Goal: Transaction & Acquisition: Purchase product/service

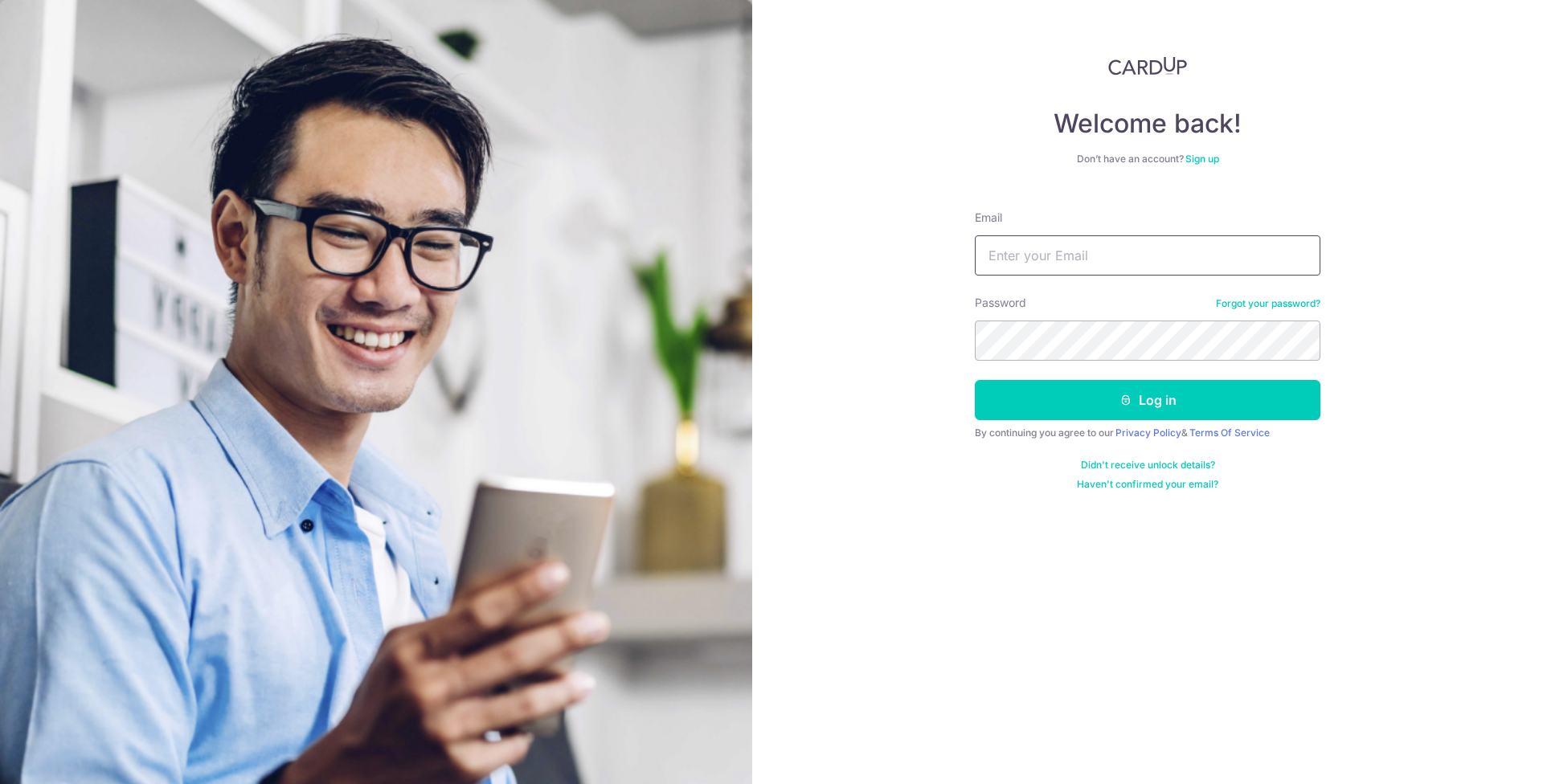
type input "[EMAIL_ADDRESS][DOMAIN_NAME]"
click at [1170, 402] on button "Log in" at bounding box center [1147, 400] width 346 height 40
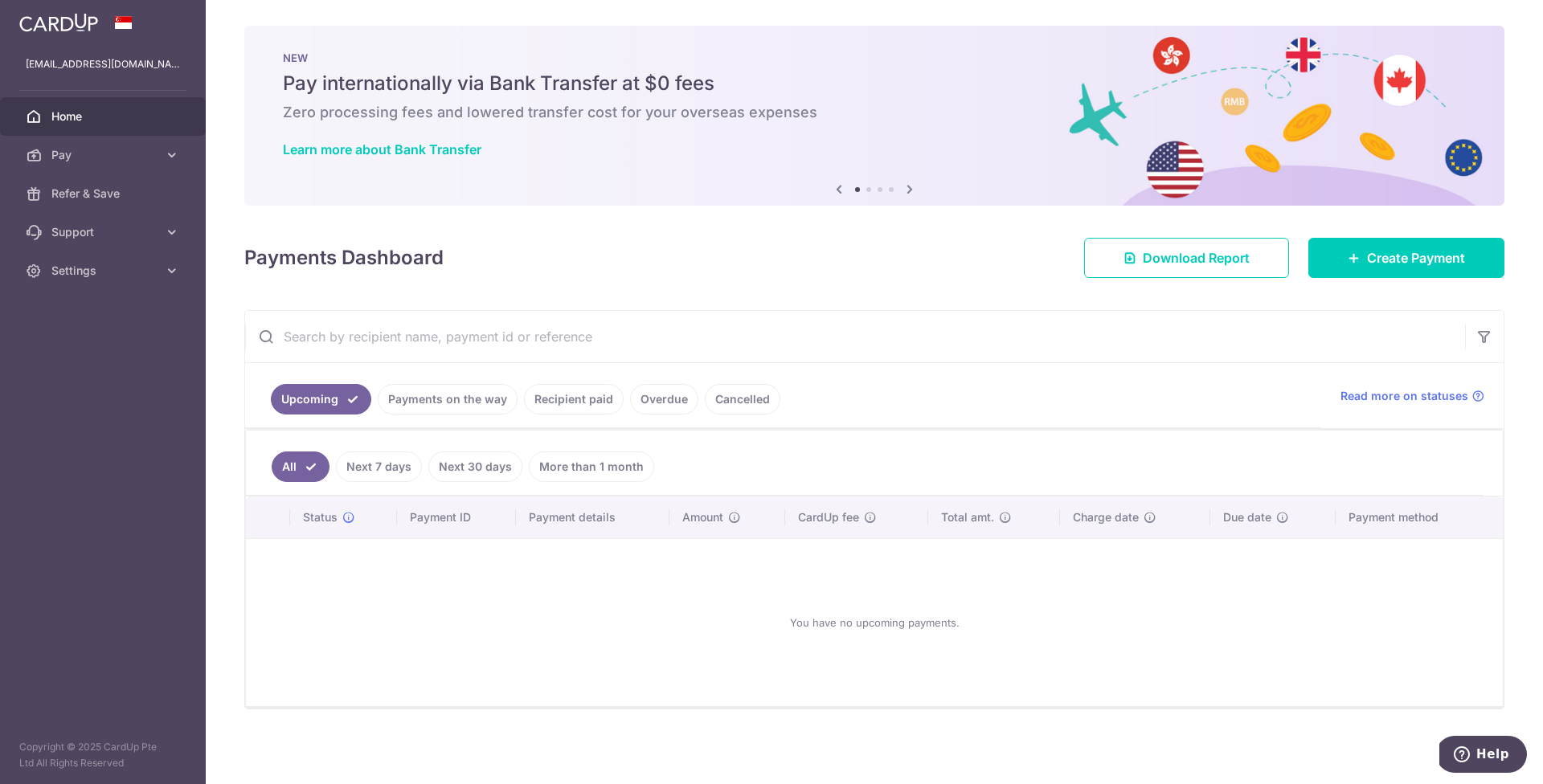
click at [580, 397] on link "Recipient paid" at bounding box center [573, 398] width 100 height 30
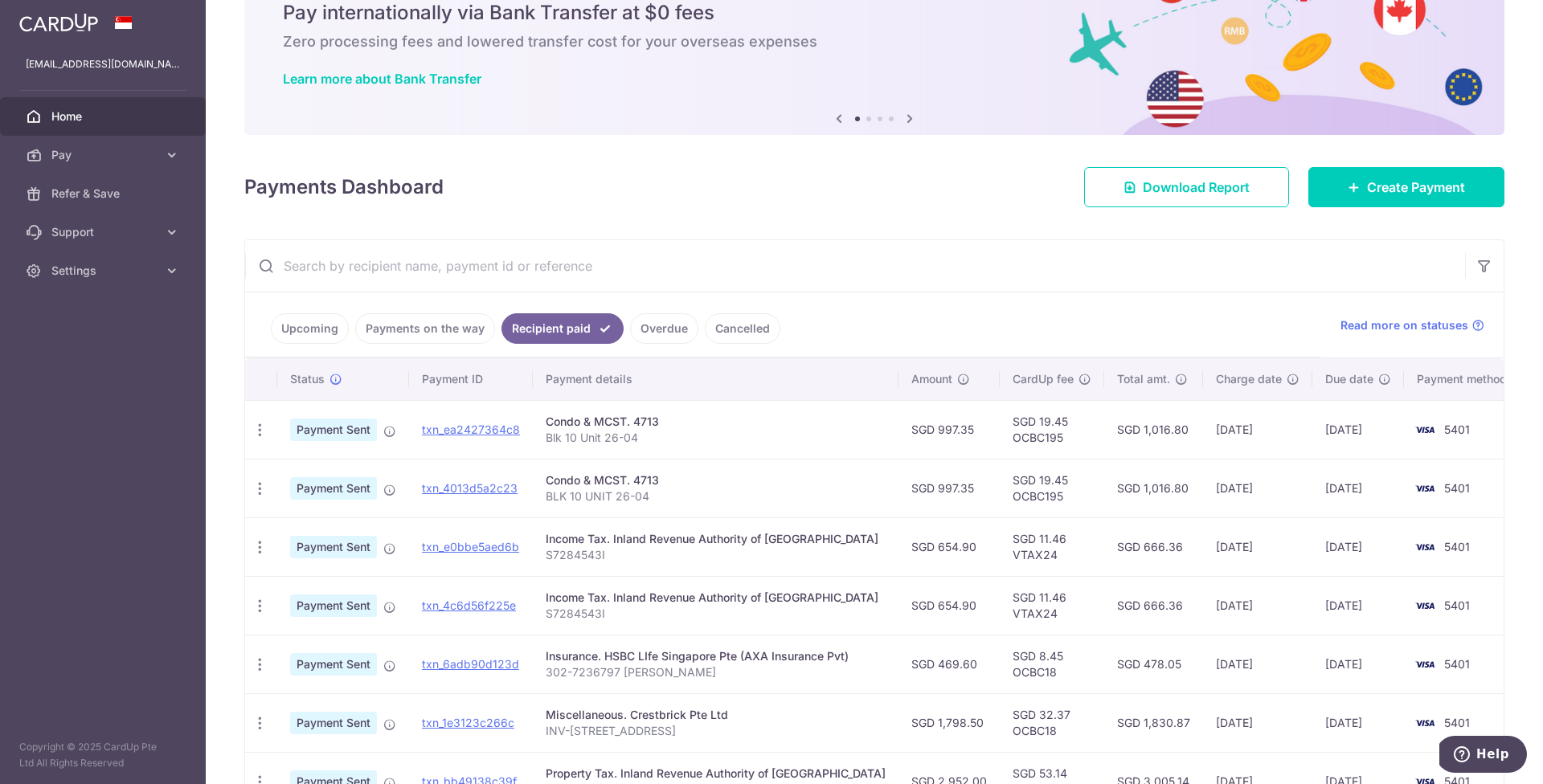
scroll to position [74, 0]
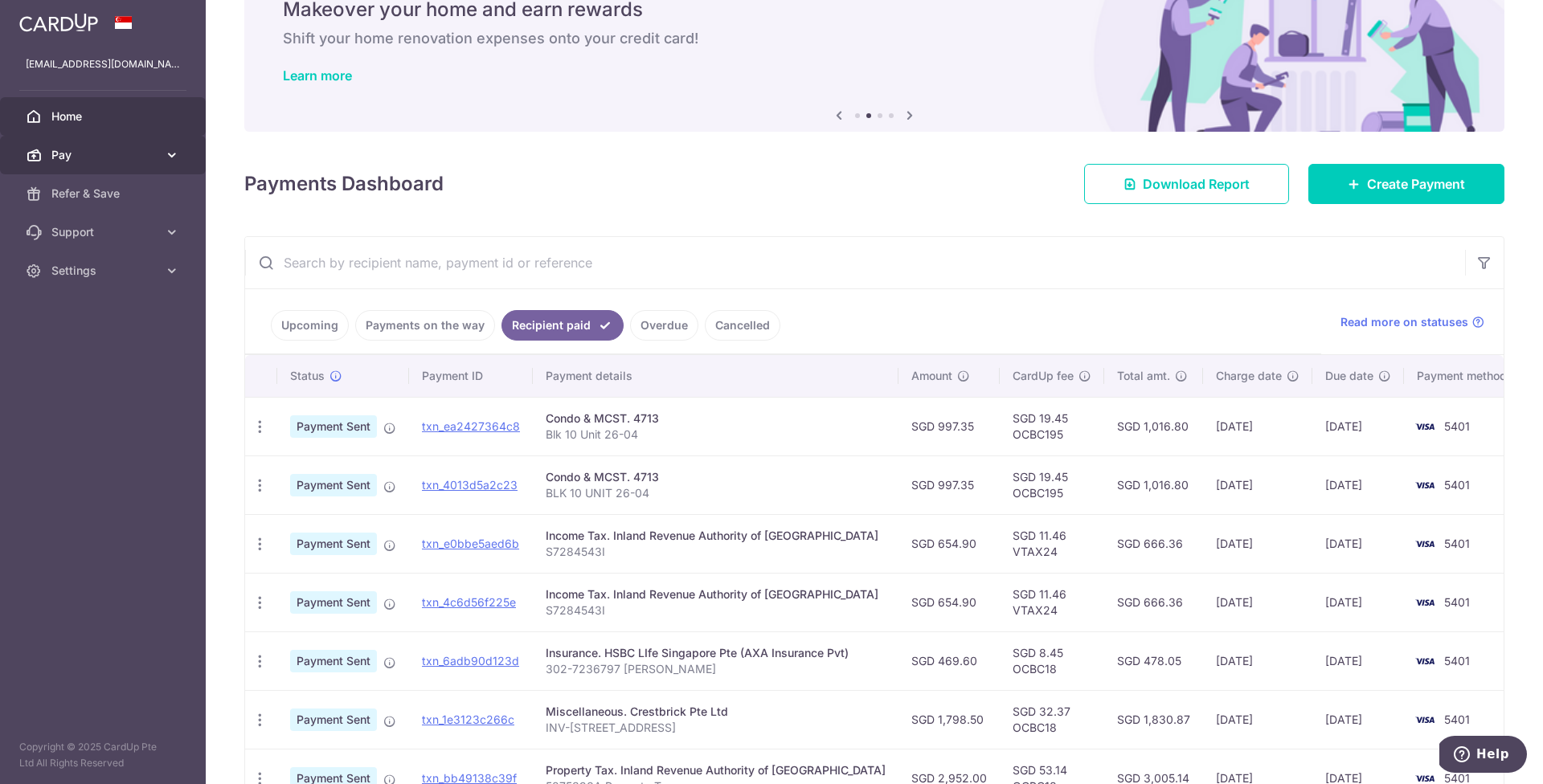
click at [92, 163] on span "Pay" at bounding box center [104, 155] width 106 height 16
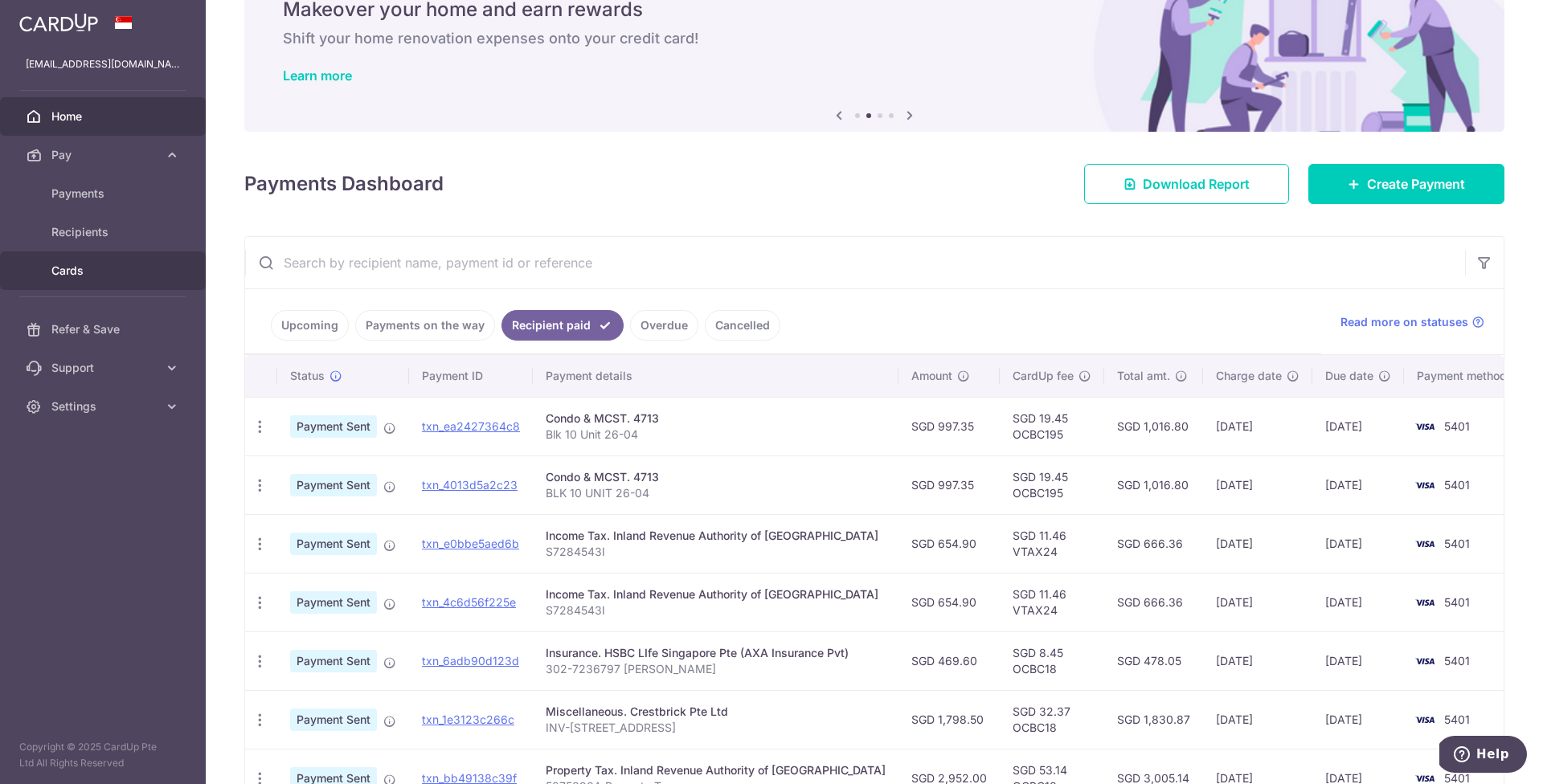
click at [92, 274] on span "Cards" at bounding box center [104, 270] width 106 height 16
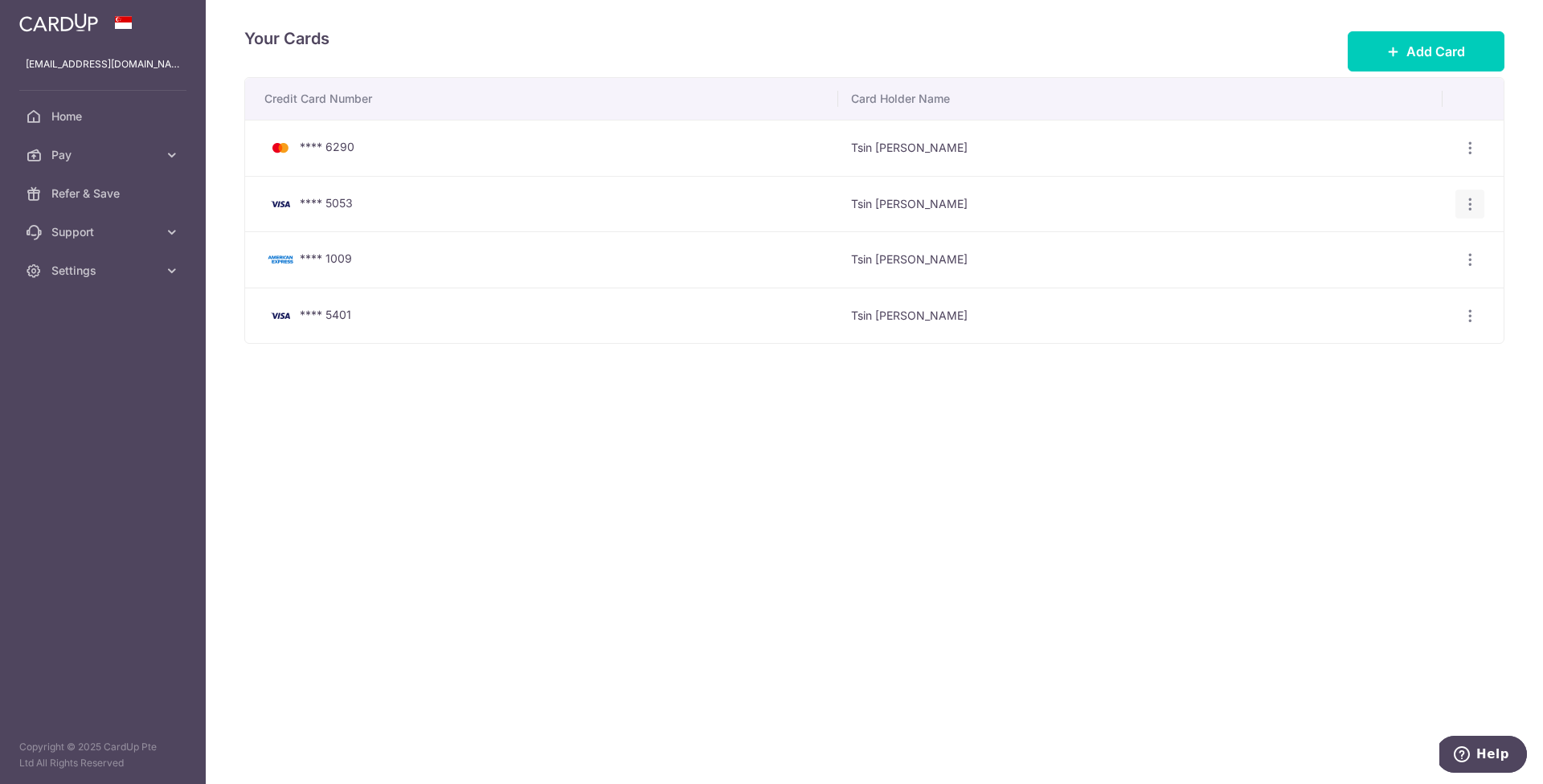
click at [1471, 196] on icon "button" at bounding box center [1470, 204] width 16 height 16
click at [1375, 284] on span "Delete" at bounding box center [1416, 286] width 110 height 19
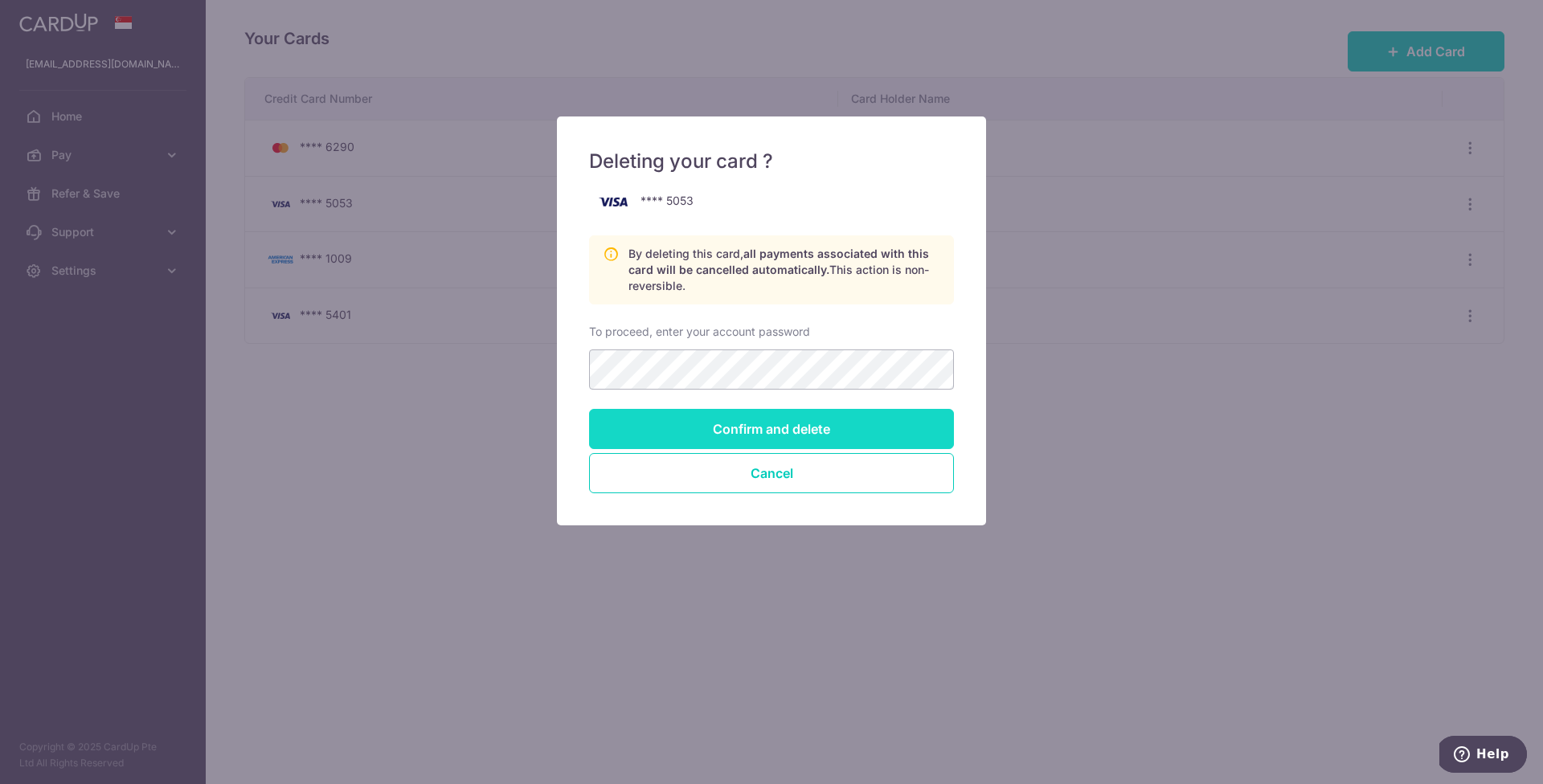
click at [826, 434] on input "Confirm and delete" at bounding box center [771, 429] width 365 height 40
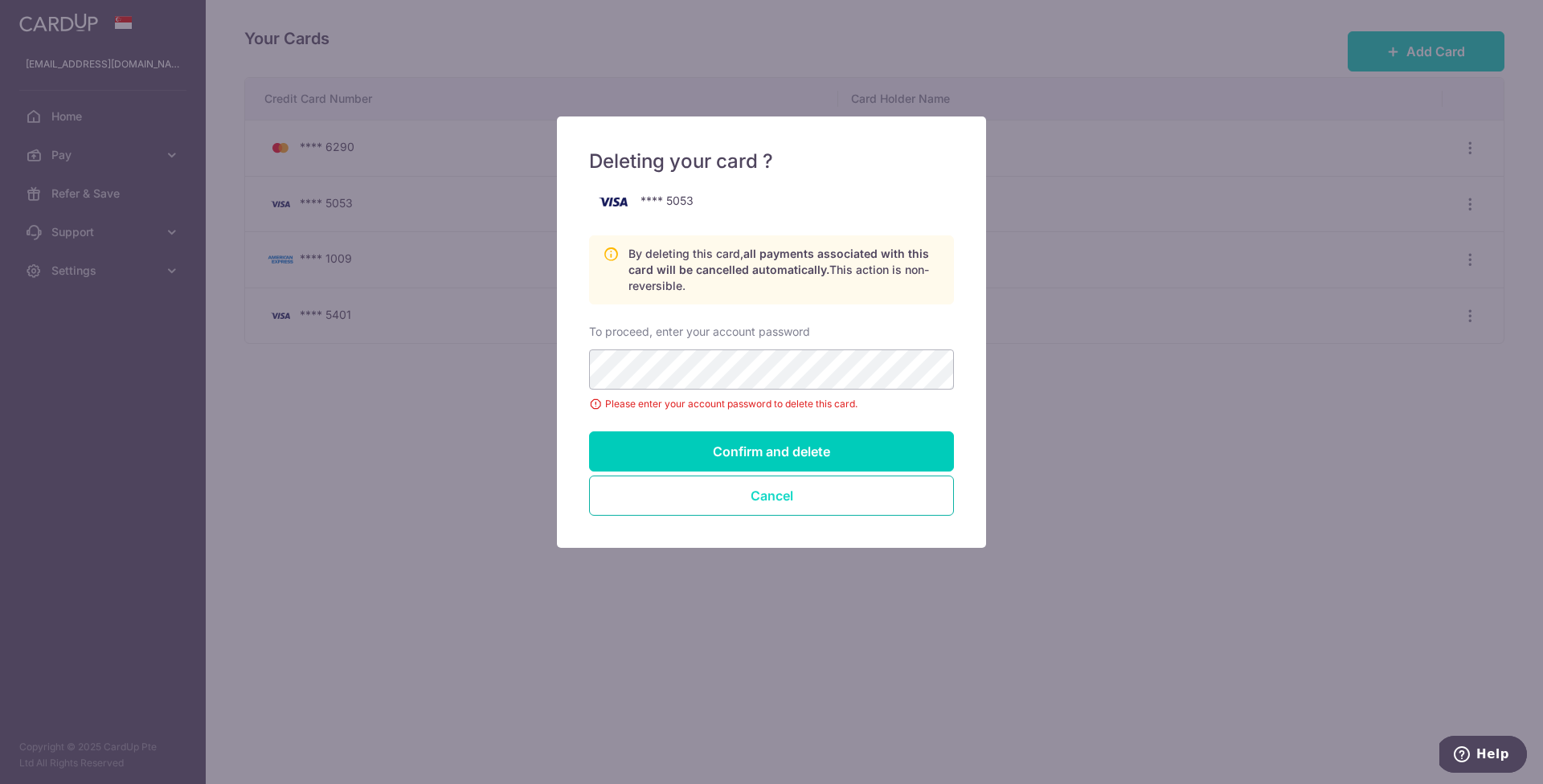
click at [812, 484] on button "Cancel" at bounding box center [771, 495] width 365 height 40
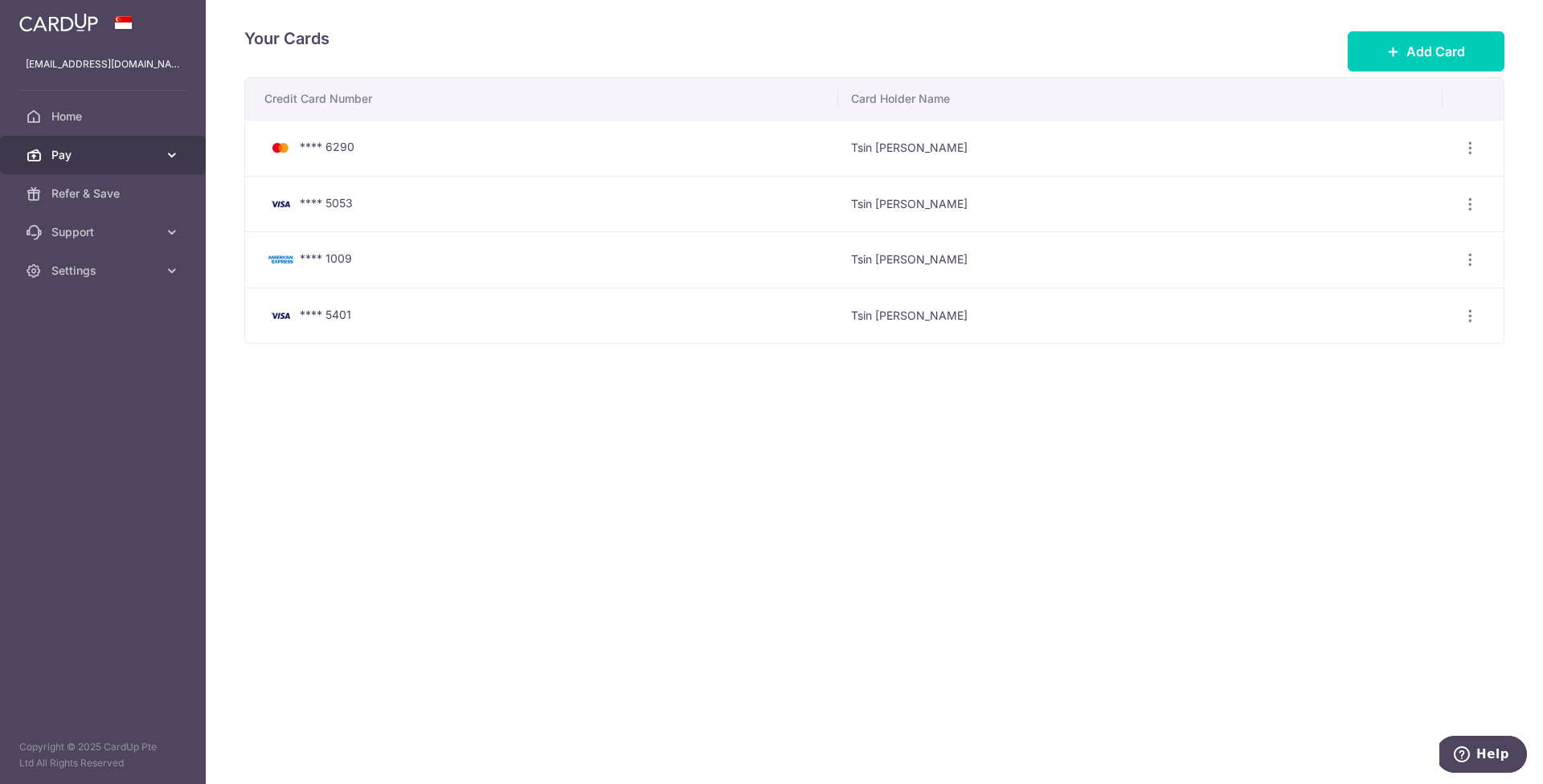
click at [115, 167] on link "Pay" at bounding box center [102, 155] width 206 height 38
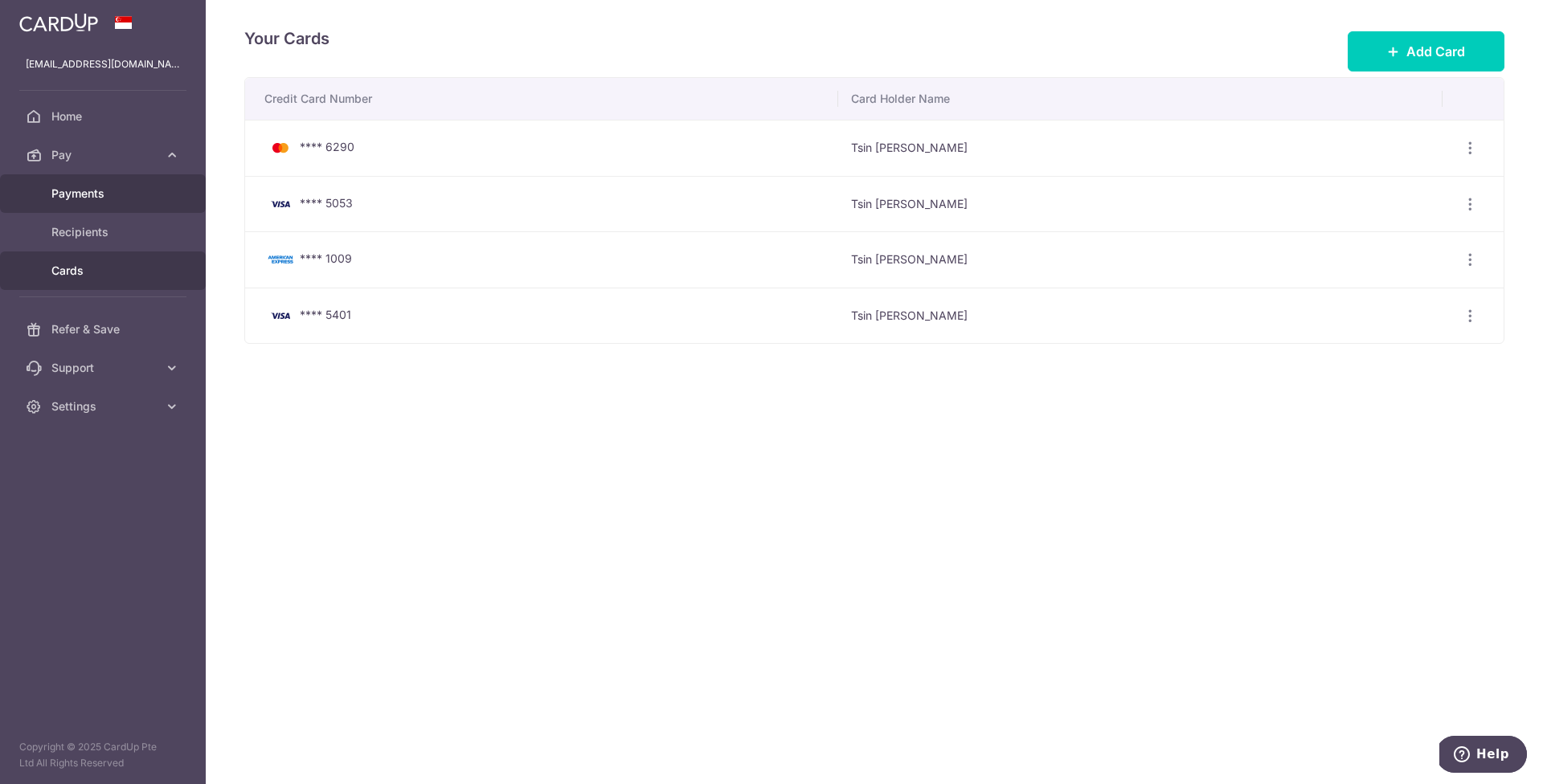
click at [123, 196] on span "Payments" at bounding box center [104, 194] width 106 height 16
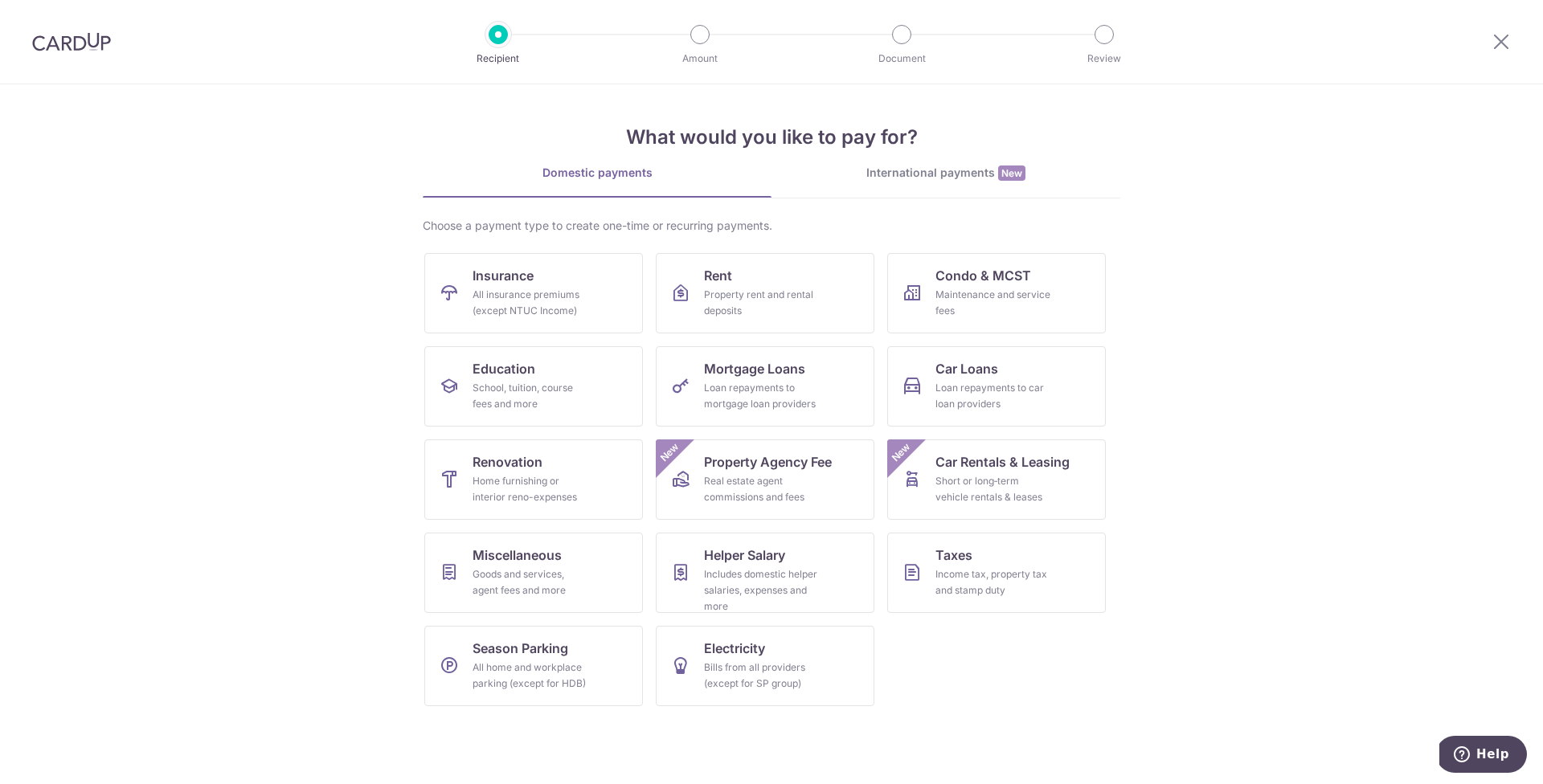
click at [946, 176] on div "International payments New" at bounding box center [945, 173] width 348 height 16
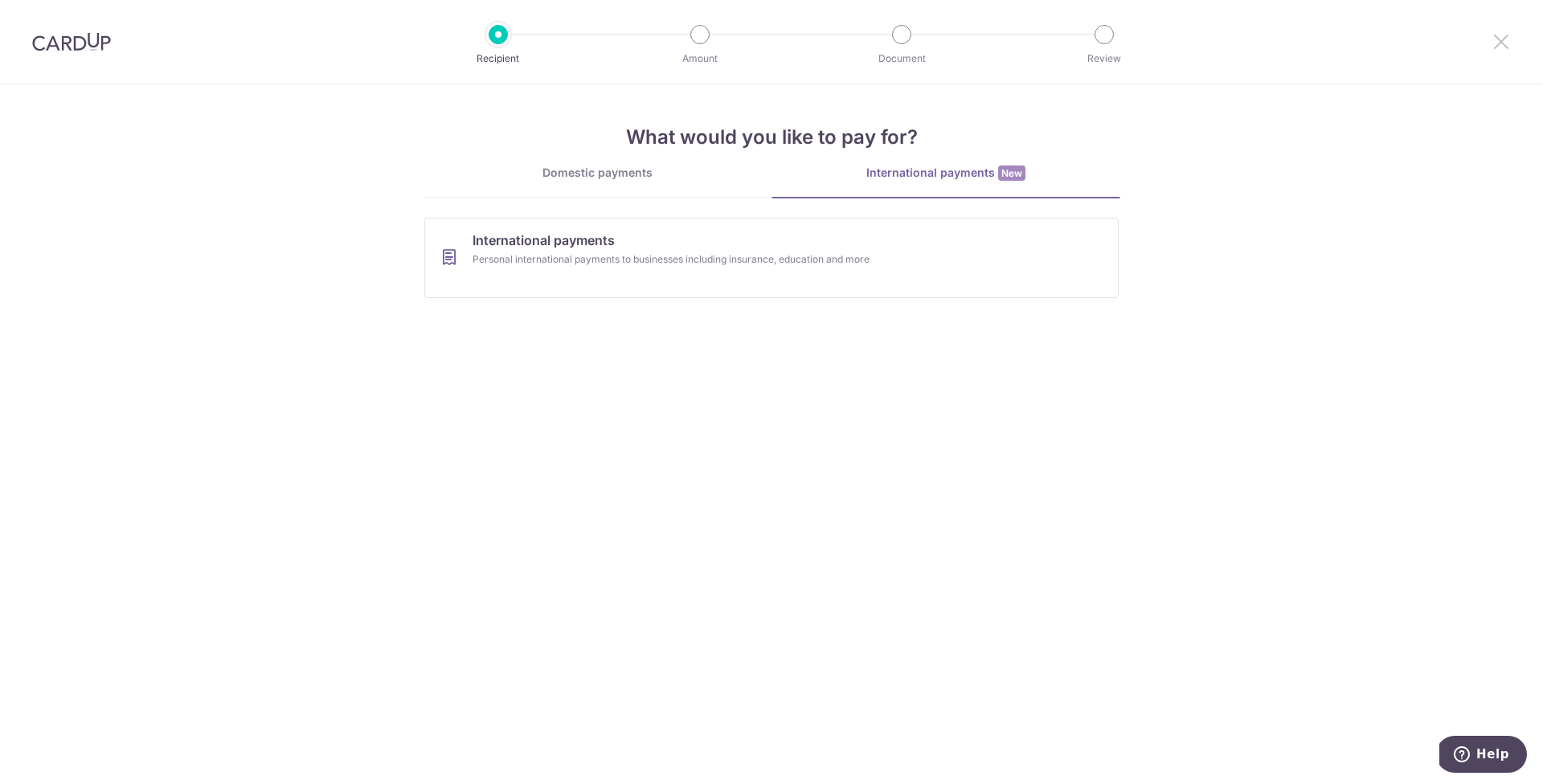
click at [1498, 39] on icon at bounding box center [1500, 41] width 19 height 20
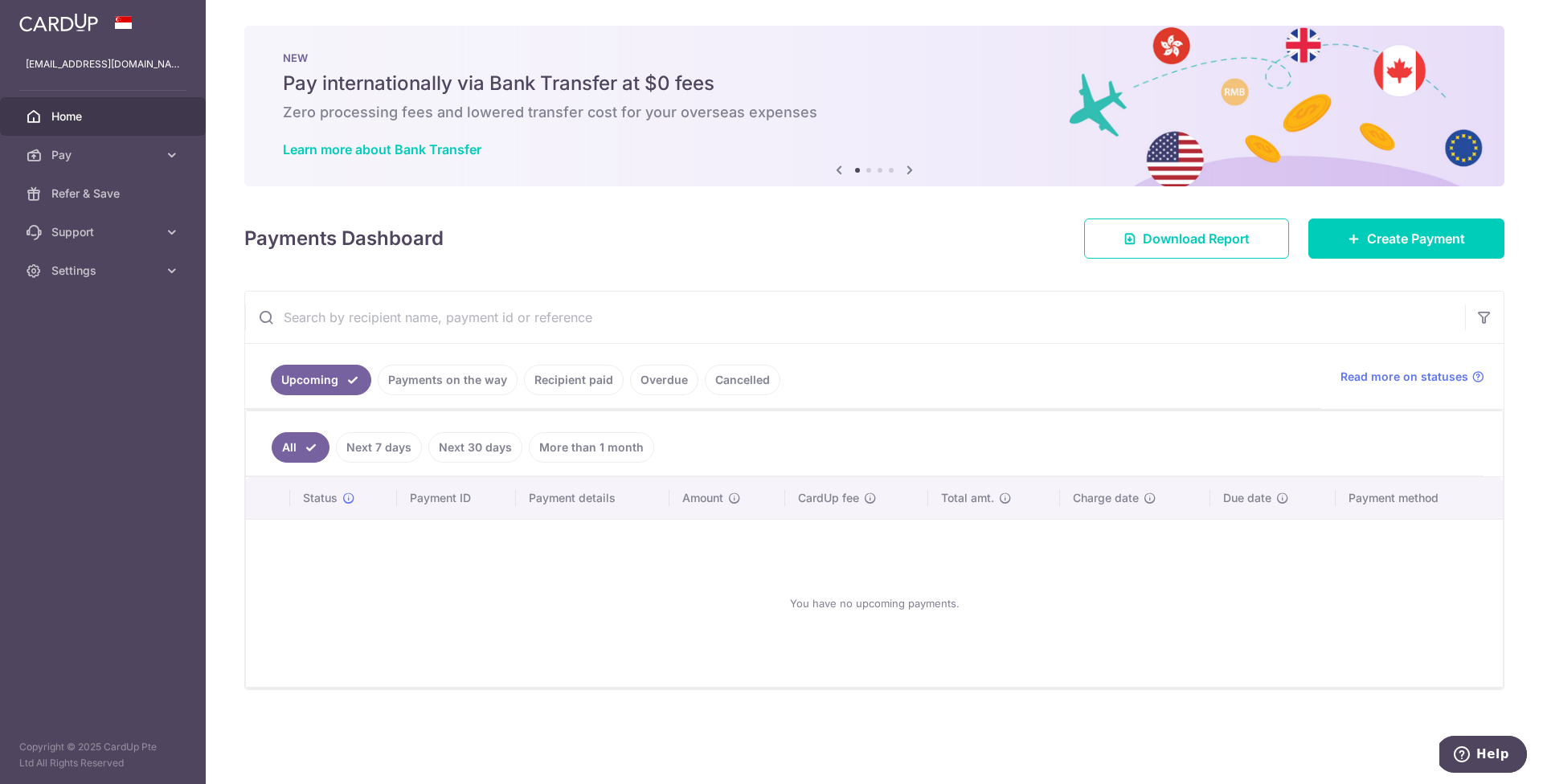
click at [76, 111] on span "Home" at bounding box center [104, 117] width 106 height 16
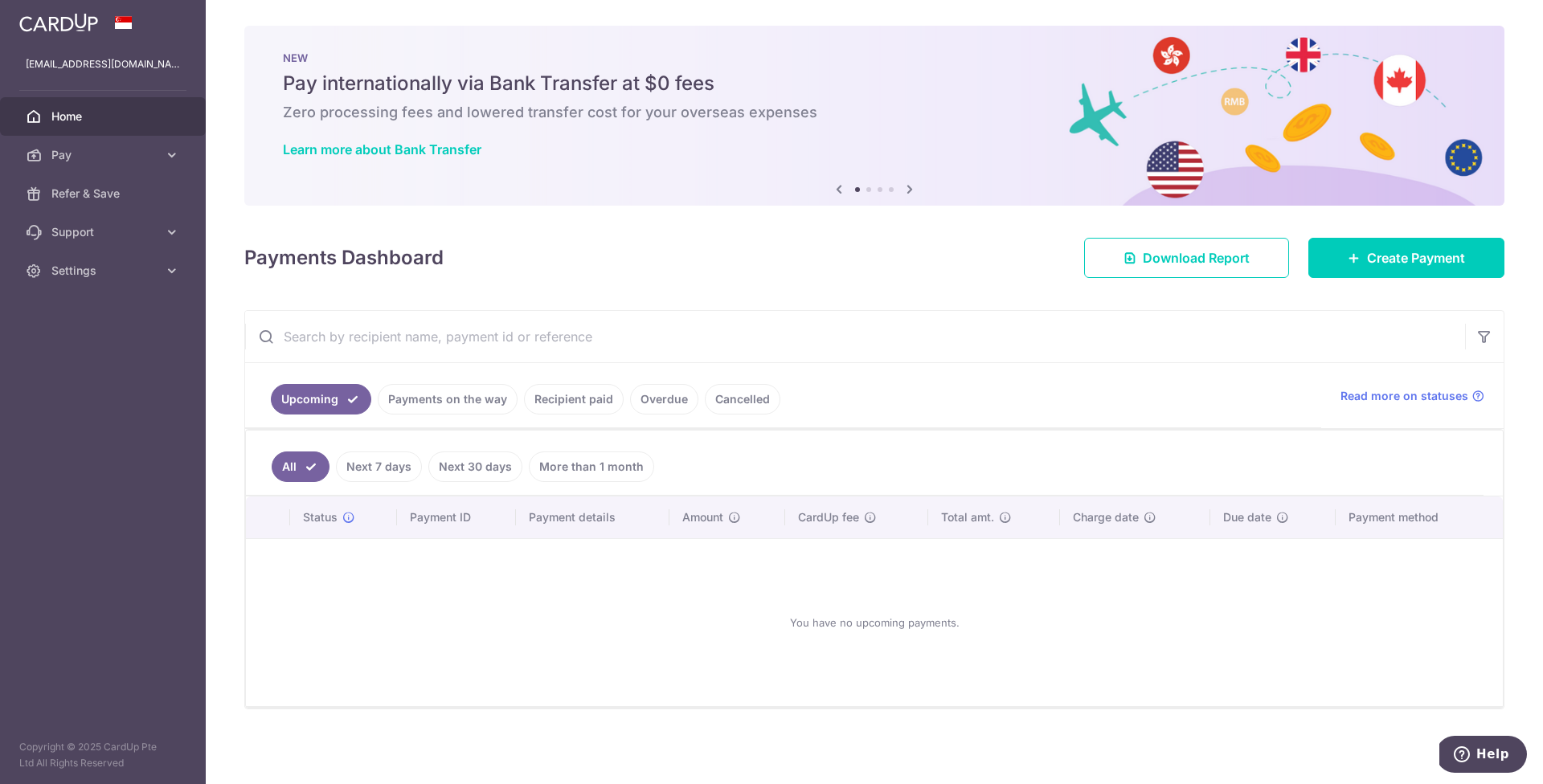
click at [582, 462] on link "More than 1 month" at bounding box center [591, 466] width 125 height 30
click at [291, 464] on link "All" at bounding box center [289, 466] width 36 height 30
click at [447, 401] on link "Payments on the way" at bounding box center [447, 398] width 140 height 30
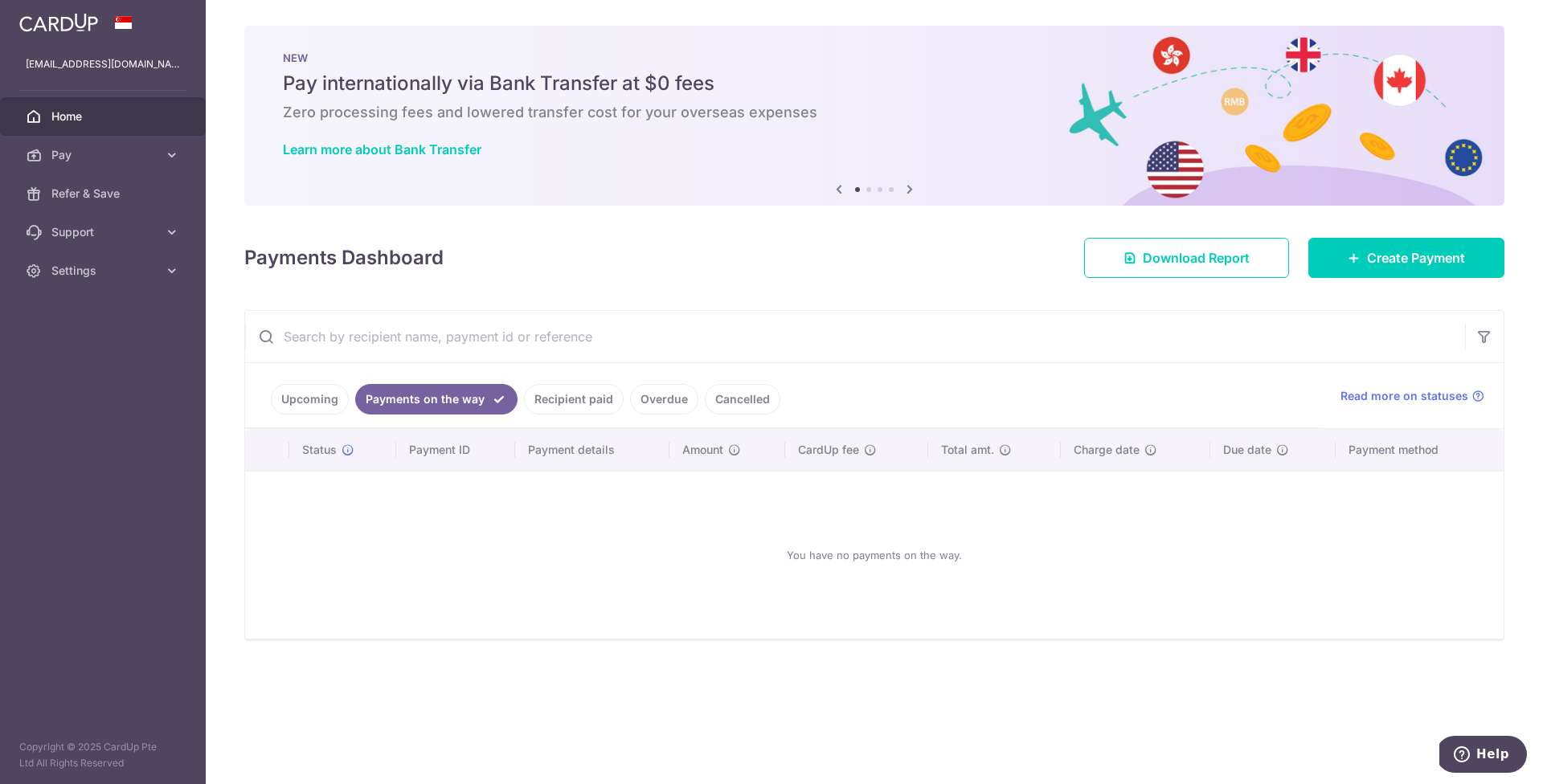
click at [545, 399] on link "Recipient paid" at bounding box center [573, 398] width 100 height 30
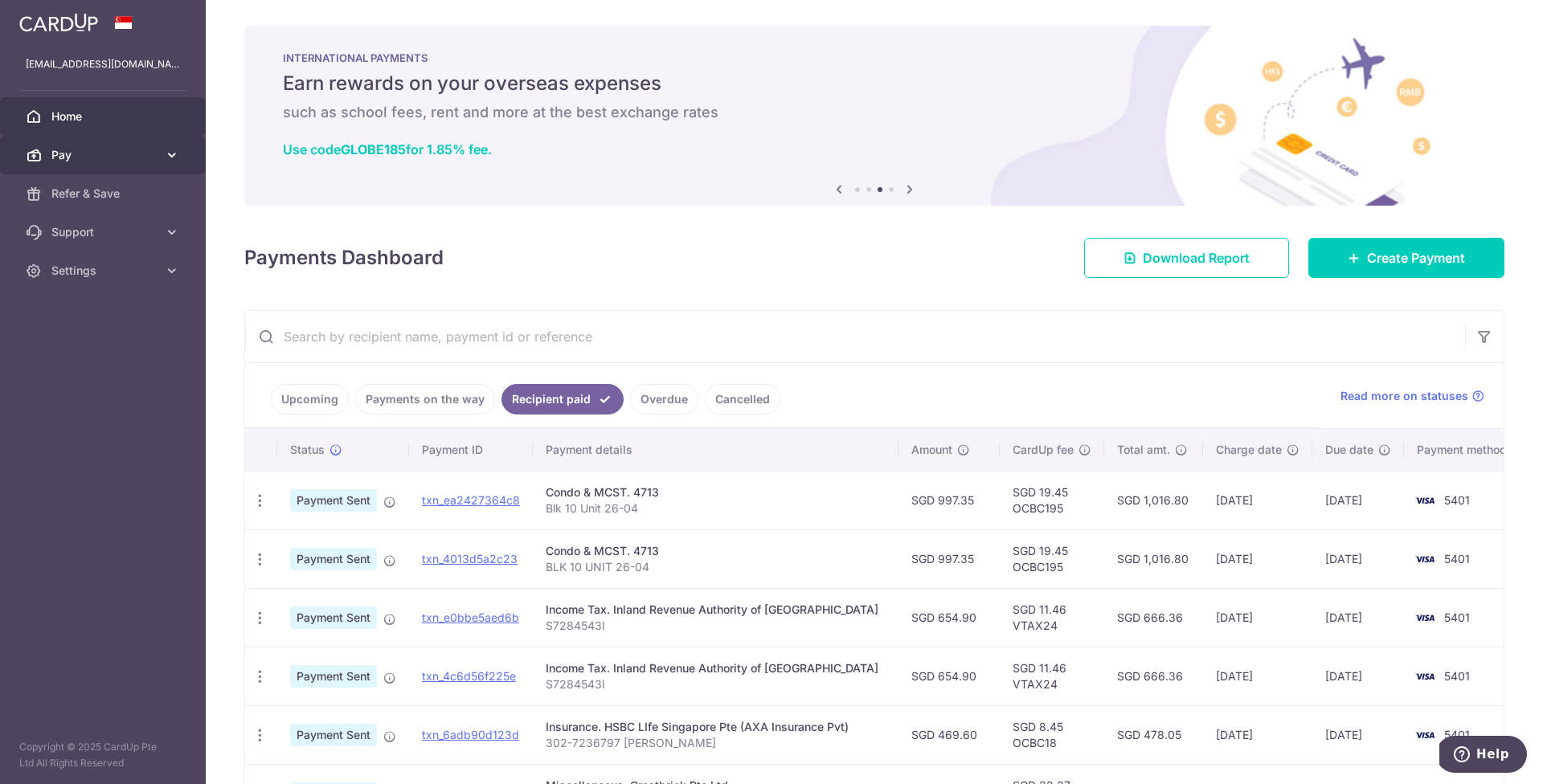
click at [125, 162] on span "Pay" at bounding box center [104, 155] width 106 height 16
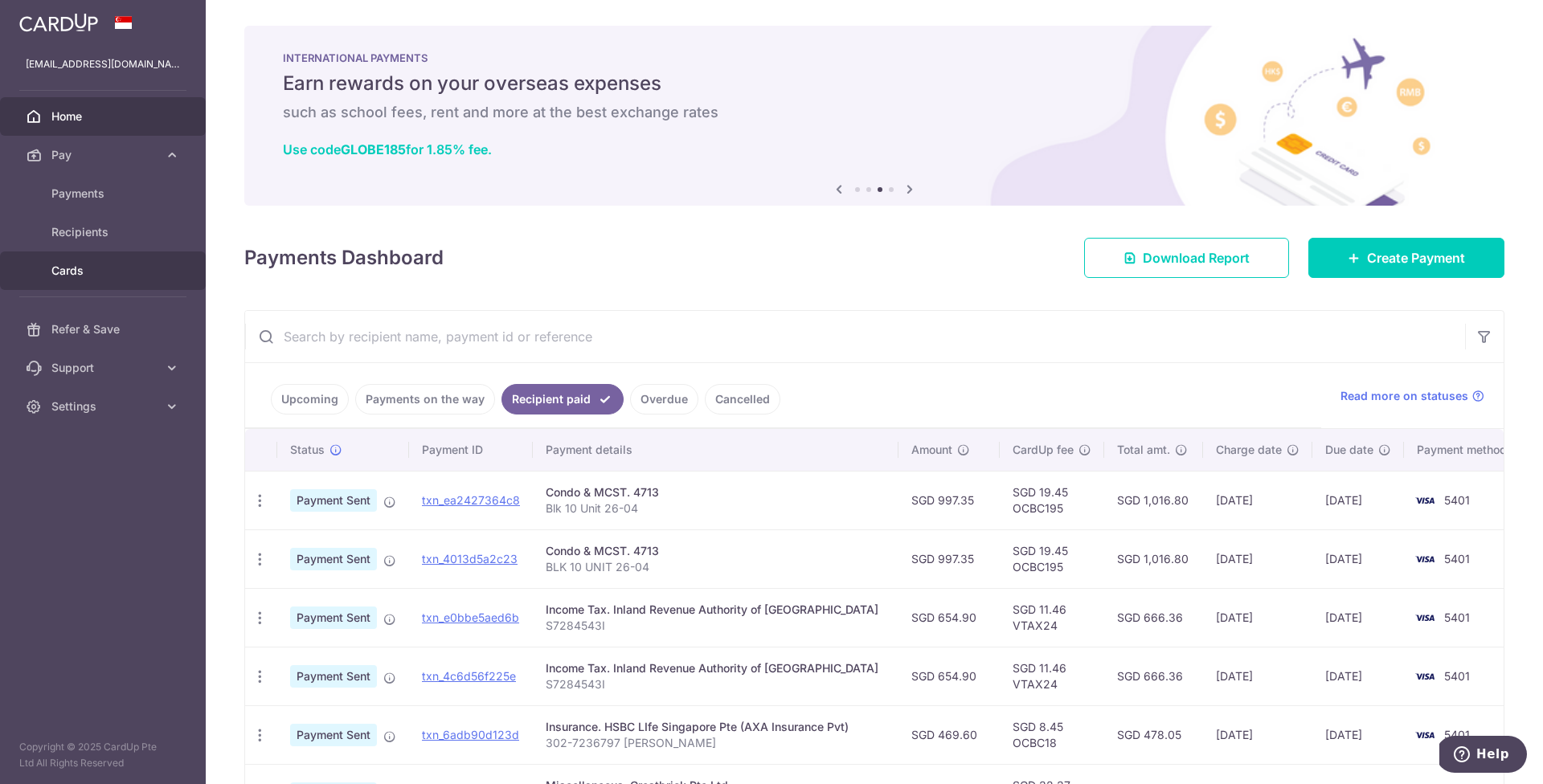
click at [101, 273] on span "Cards" at bounding box center [104, 270] width 106 height 16
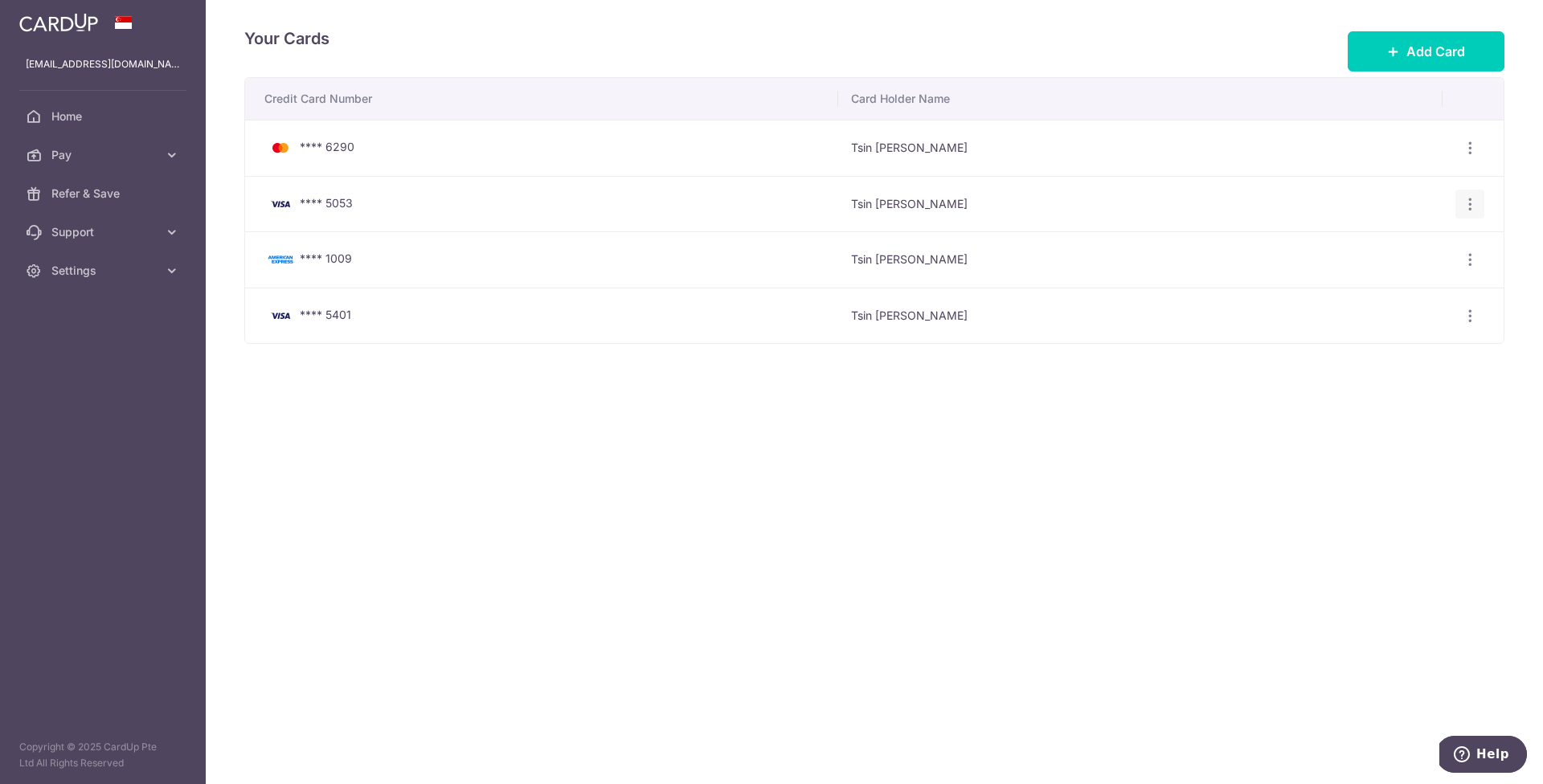
click at [1471, 203] on icon "button" at bounding box center [1470, 204] width 16 height 16
click at [1372, 281] on span "Delete" at bounding box center [1416, 286] width 110 height 19
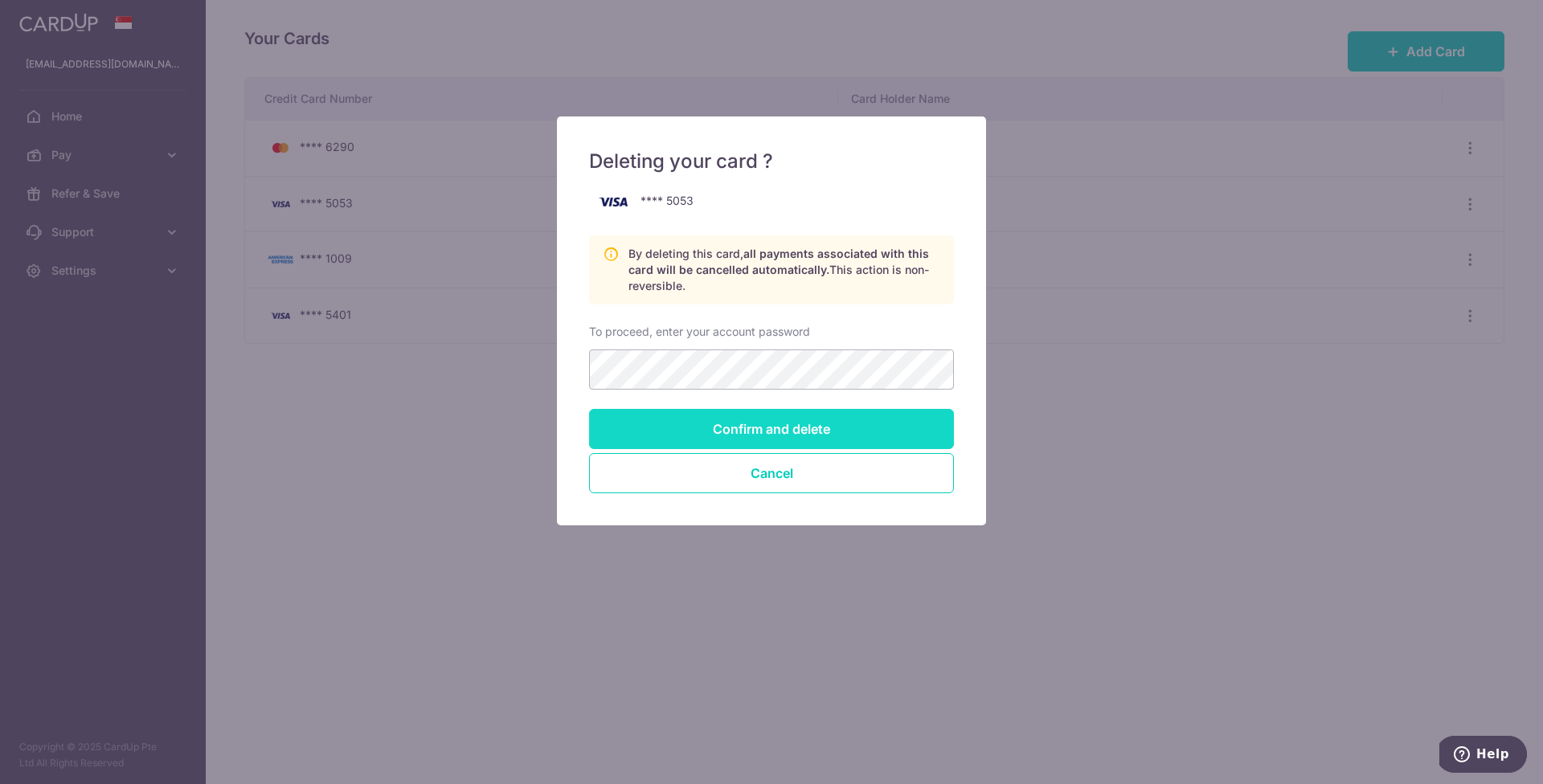
click at [750, 435] on input "Confirm and delete" at bounding box center [771, 429] width 365 height 40
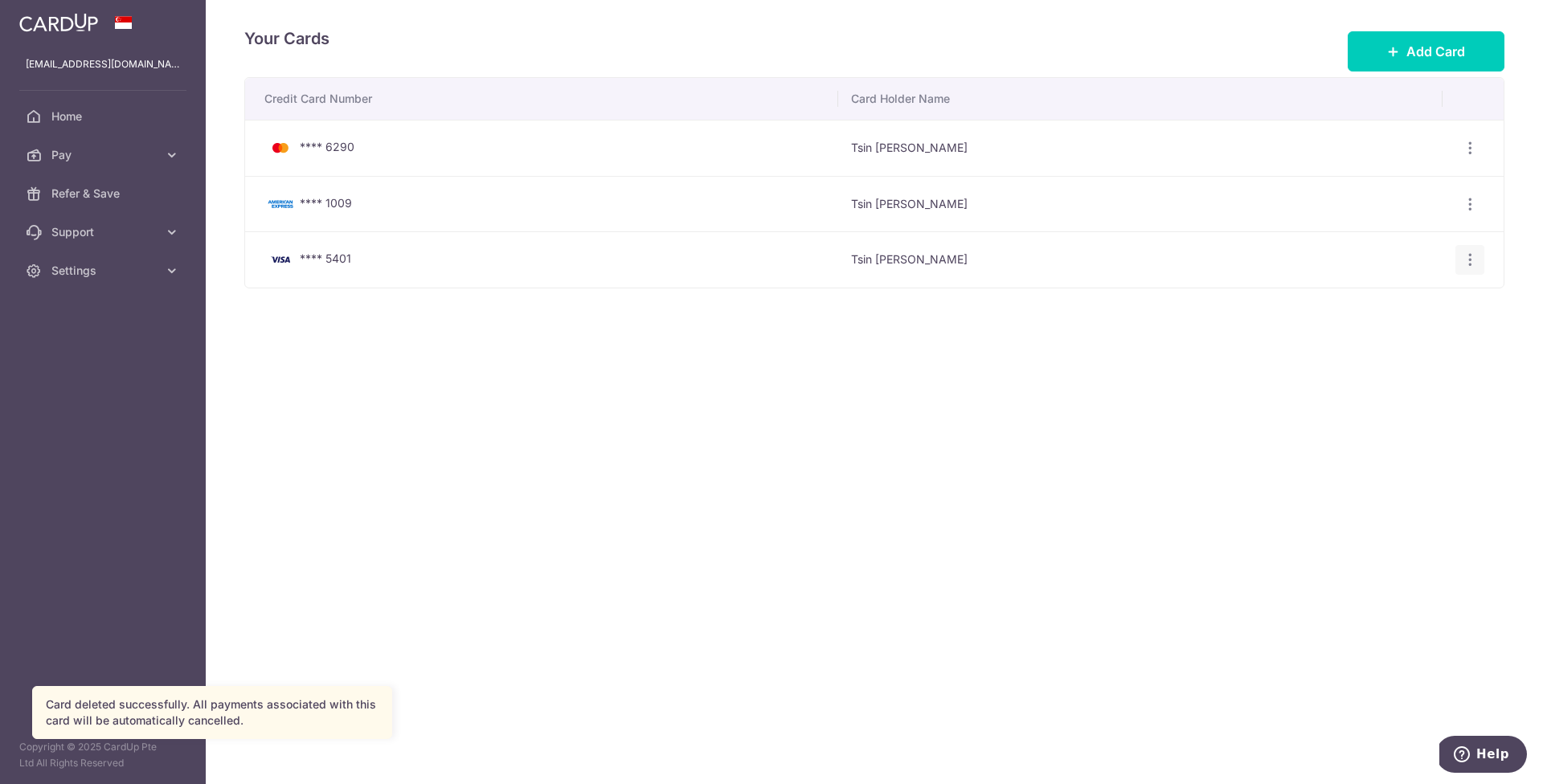
click at [1477, 256] on icon "button" at bounding box center [1470, 260] width 16 height 16
click at [1385, 335] on span "Delete" at bounding box center [1416, 343] width 110 height 19
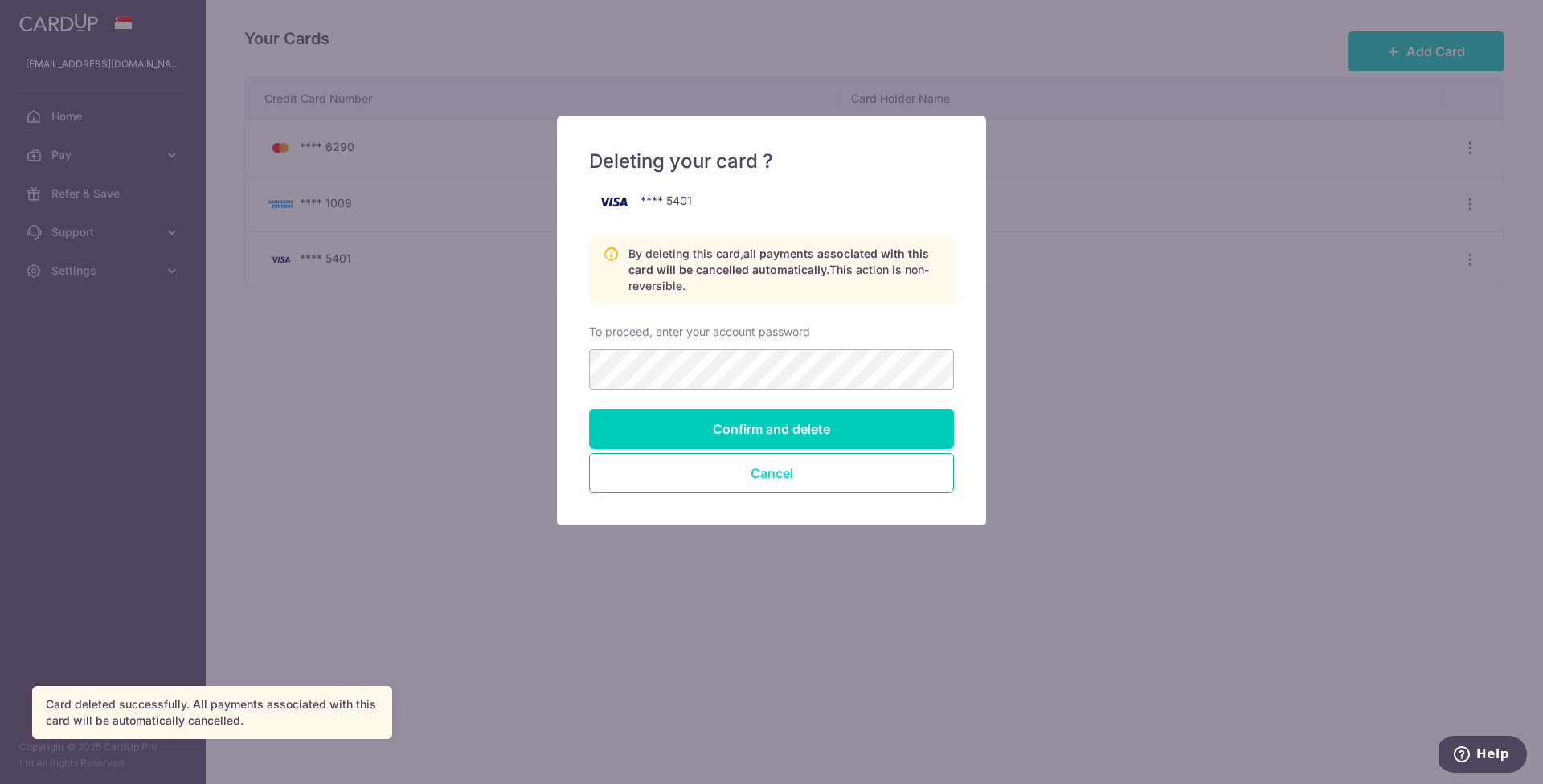
click at [807, 469] on button "Cancel" at bounding box center [771, 473] width 365 height 40
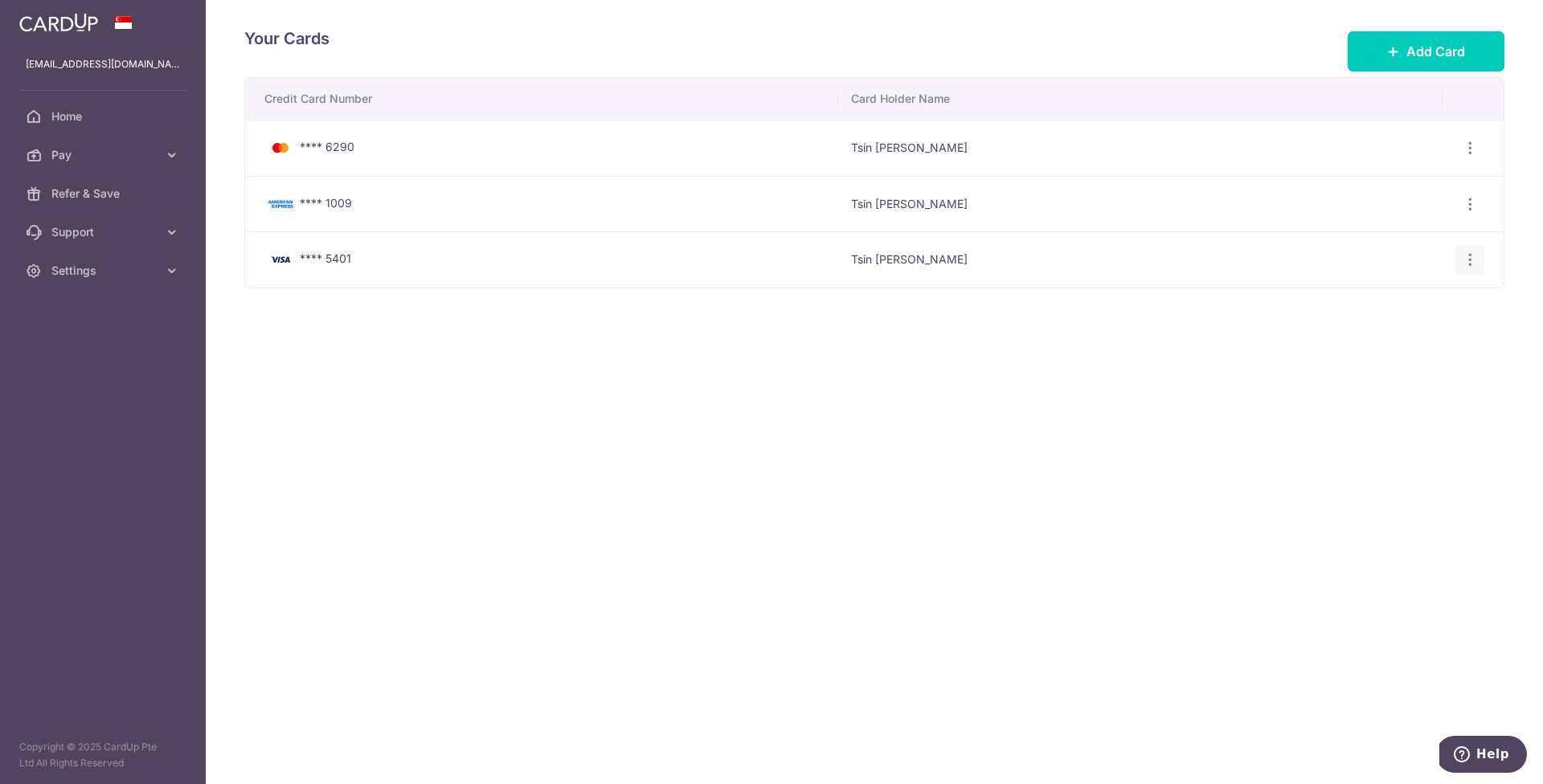
click at [1474, 257] on icon "button" at bounding box center [1470, 260] width 16 height 16
click at [1385, 307] on span "View/Edit" at bounding box center [1416, 304] width 110 height 19
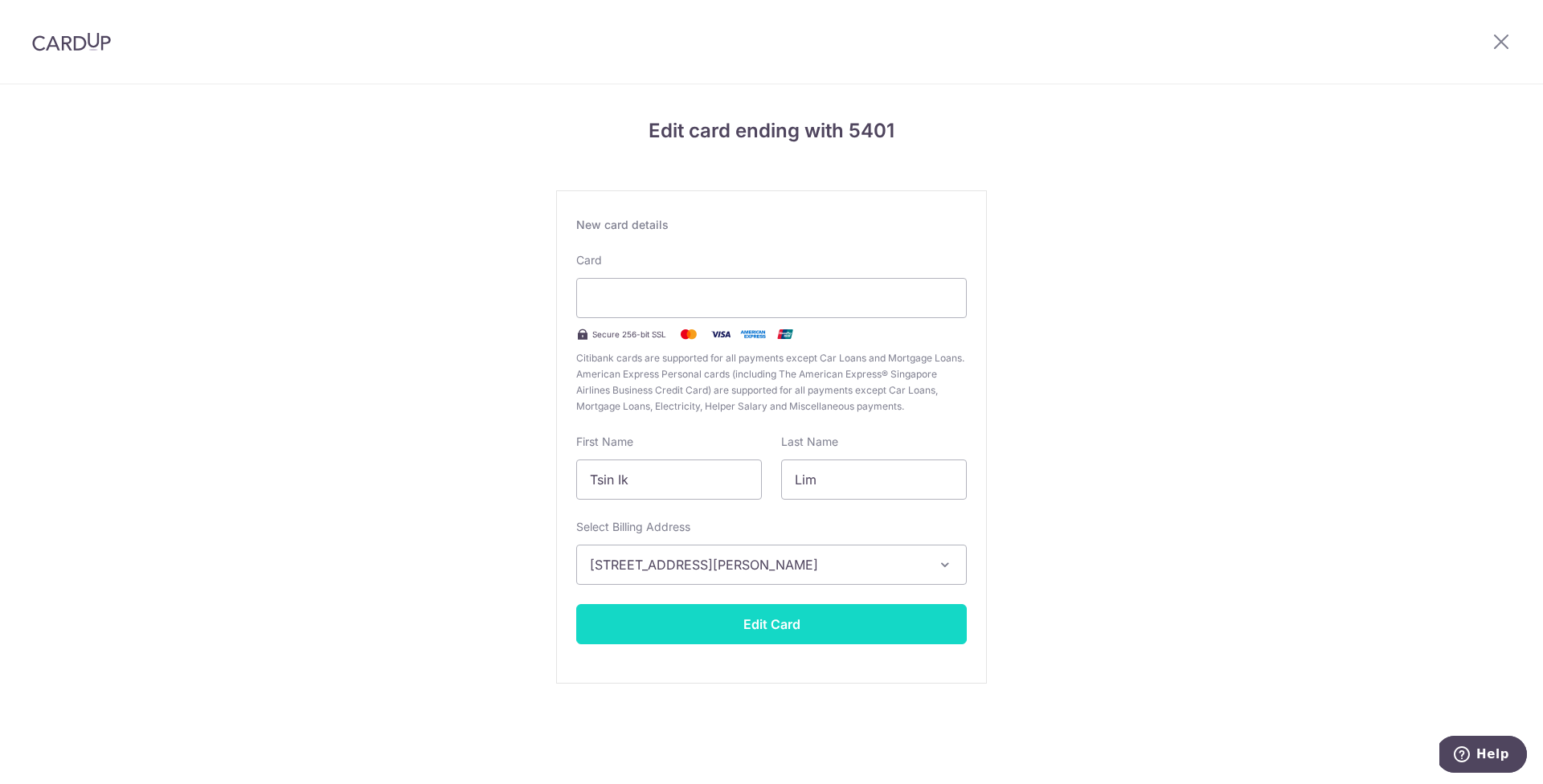
click at [863, 614] on button "Edit Card" at bounding box center [771, 624] width 390 height 40
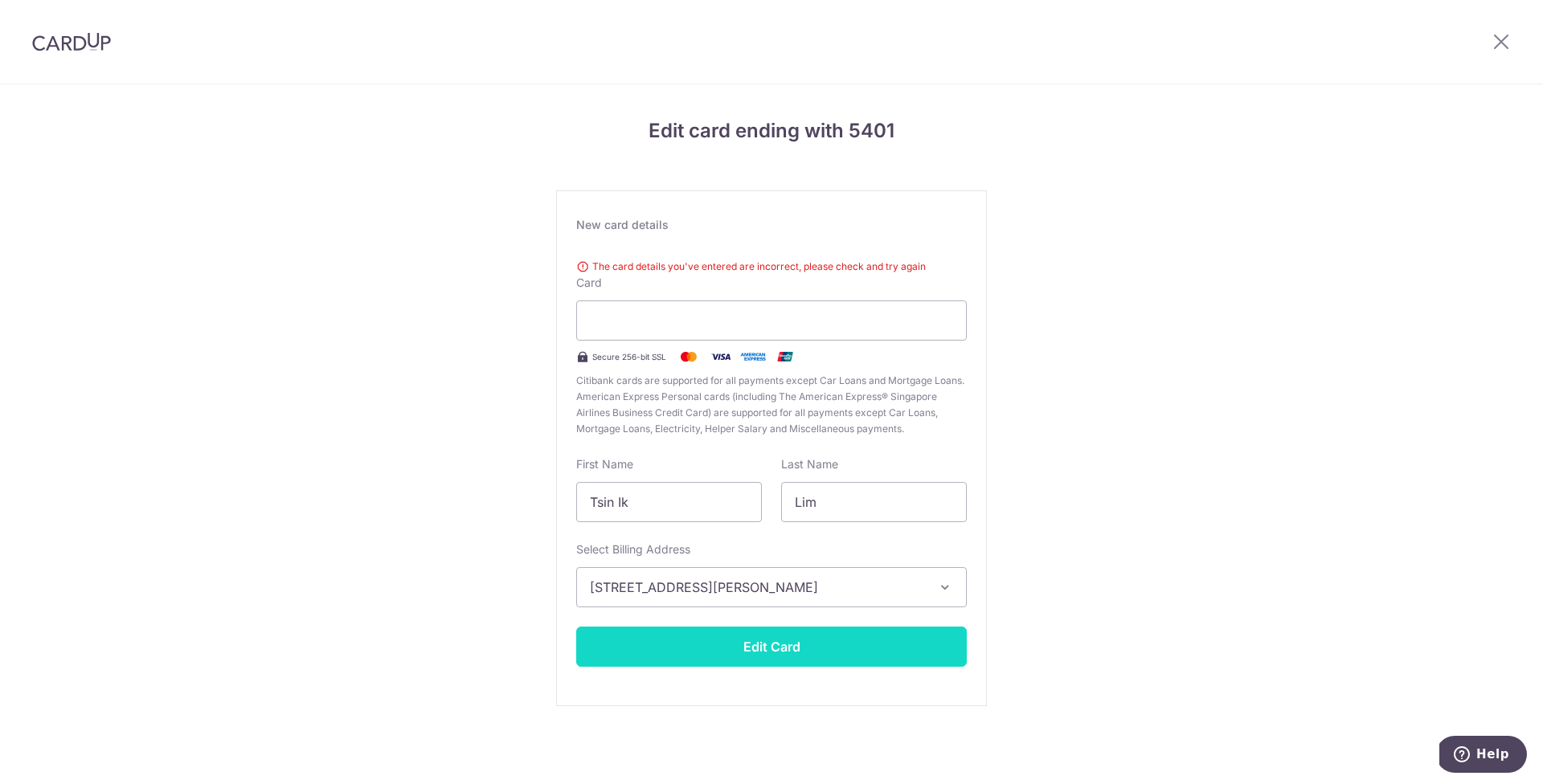
click at [877, 652] on button "Edit Card" at bounding box center [771, 647] width 390 height 40
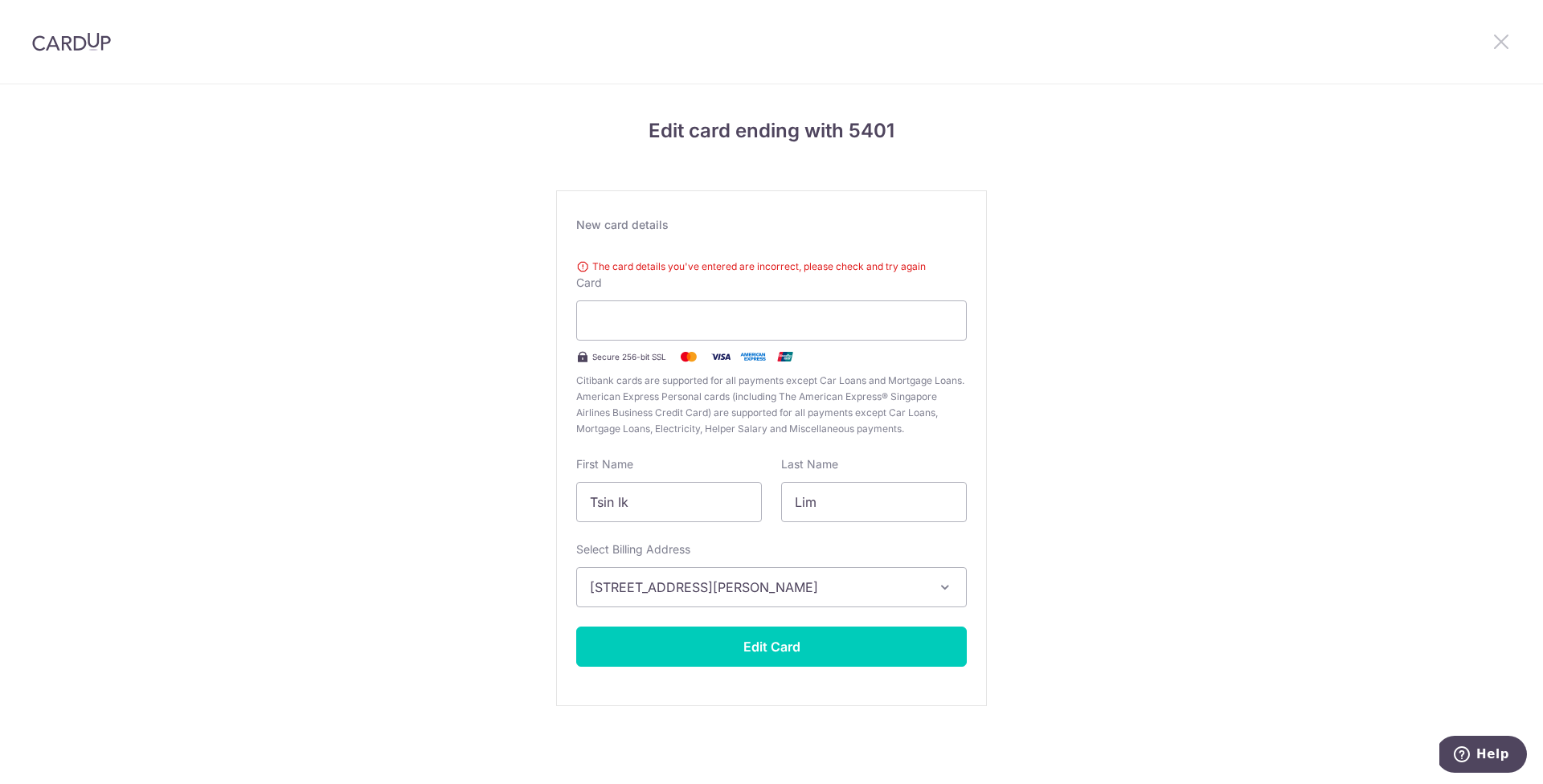
click at [1507, 42] on icon at bounding box center [1500, 41] width 19 height 20
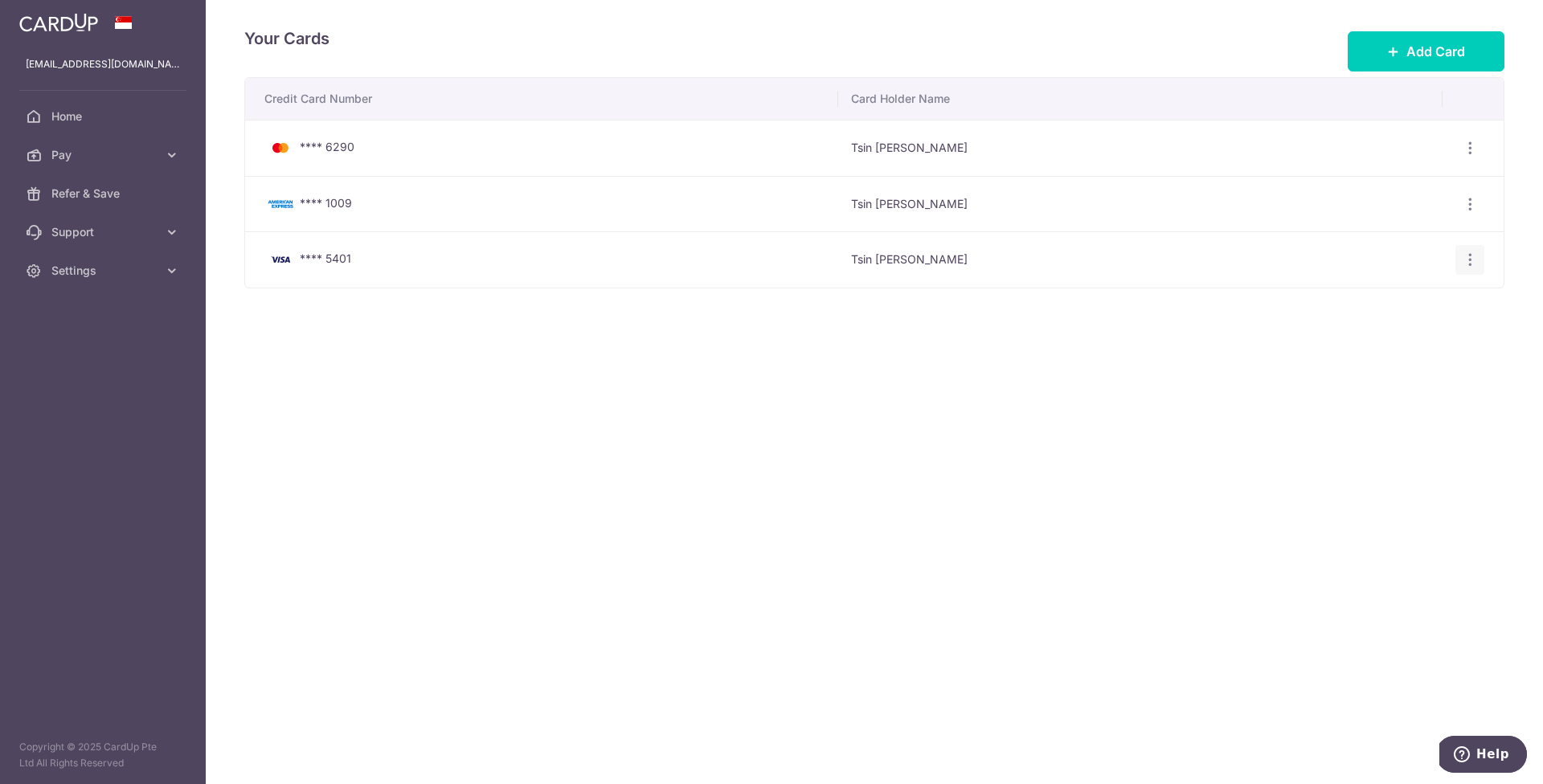
click at [1464, 253] on icon "button" at bounding box center [1470, 260] width 16 height 16
click at [1375, 340] on span "Delete" at bounding box center [1416, 343] width 110 height 19
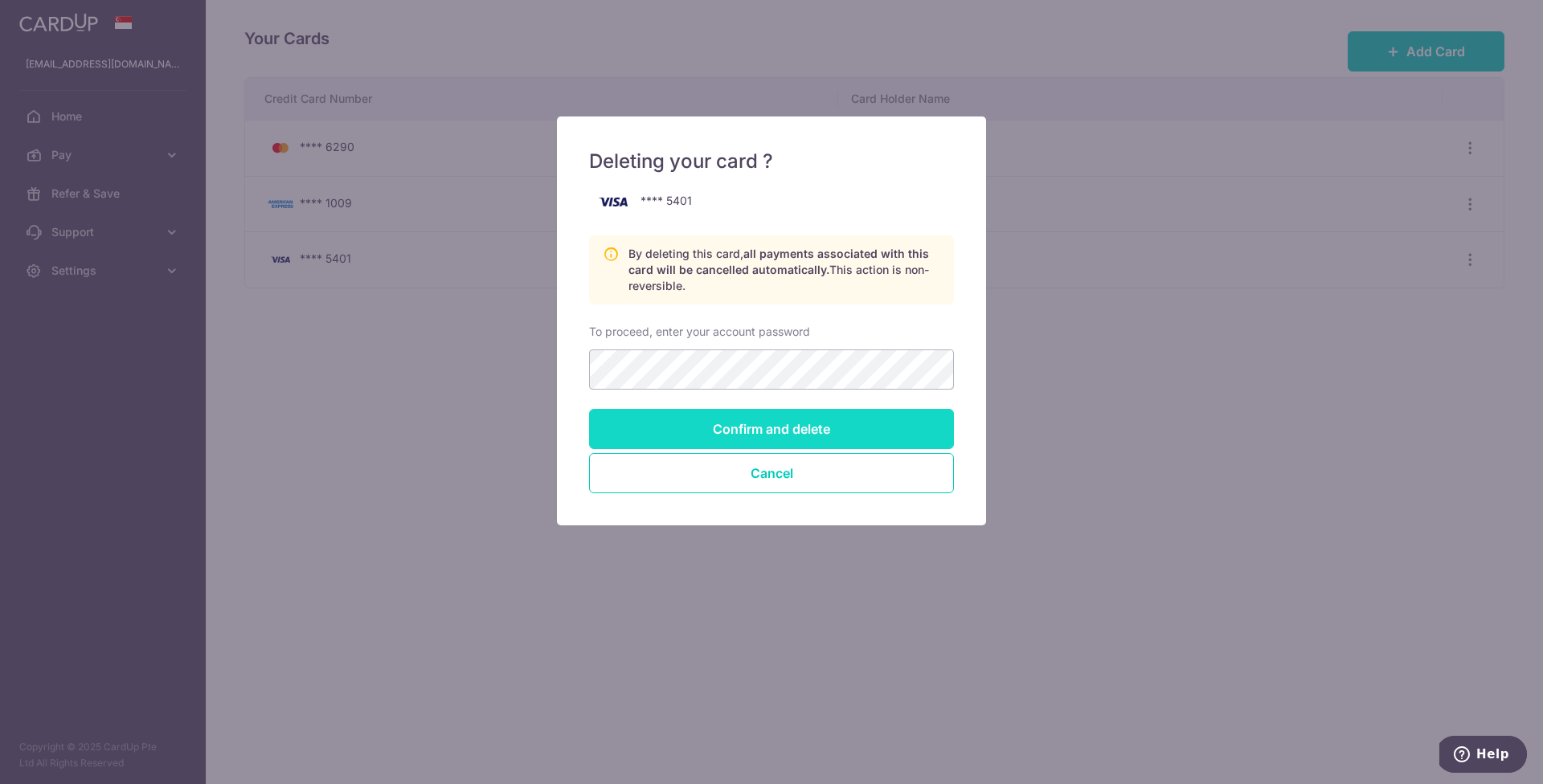
click at [778, 433] on input "Confirm and delete" at bounding box center [771, 429] width 365 height 40
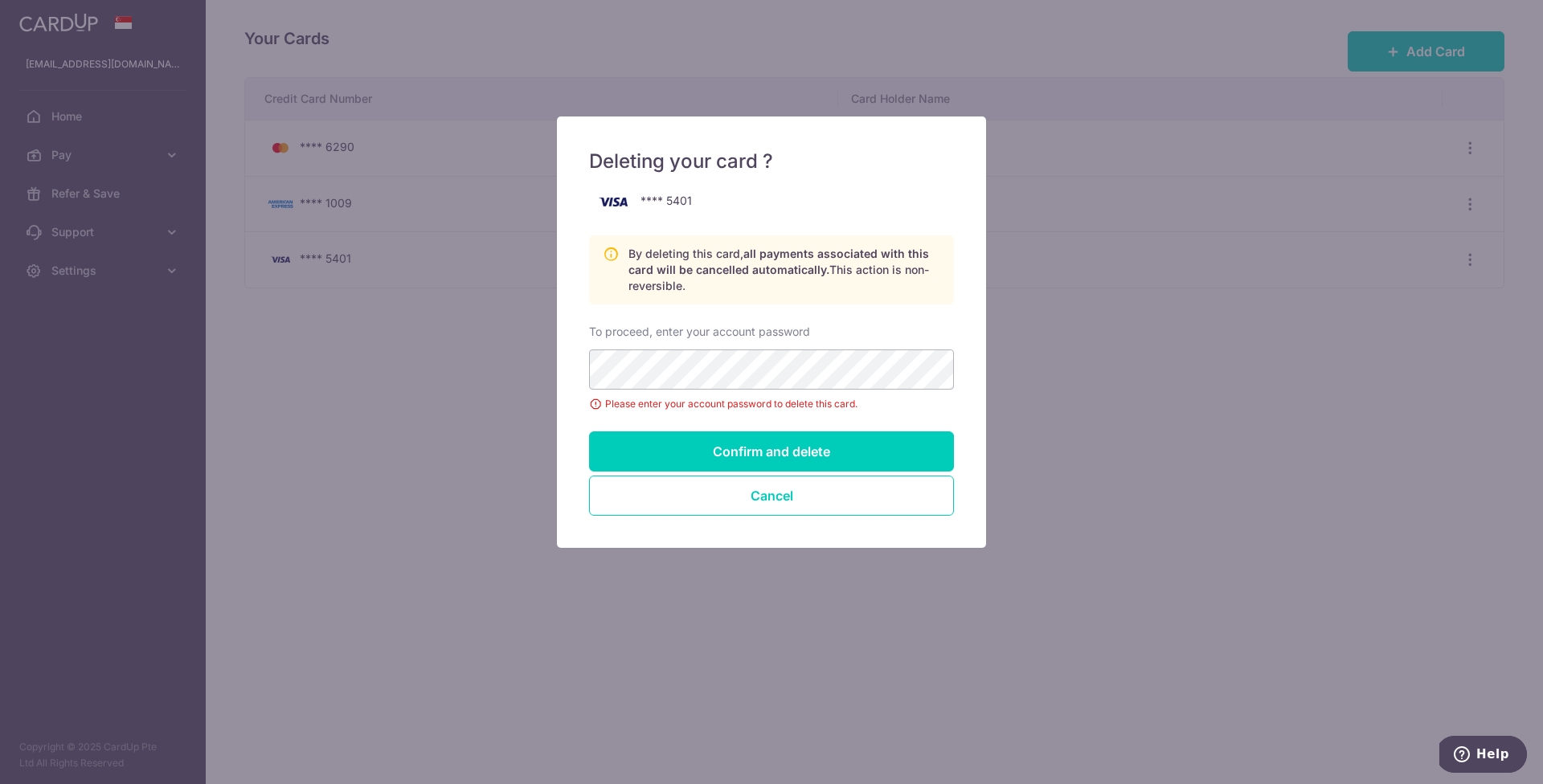
click at [705, 347] on div "To proceed, enter your account password" at bounding box center [771, 356] width 365 height 66
click at [750, 451] on input "Confirm and delete" at bounding box center [771, 451] width 365 height 40
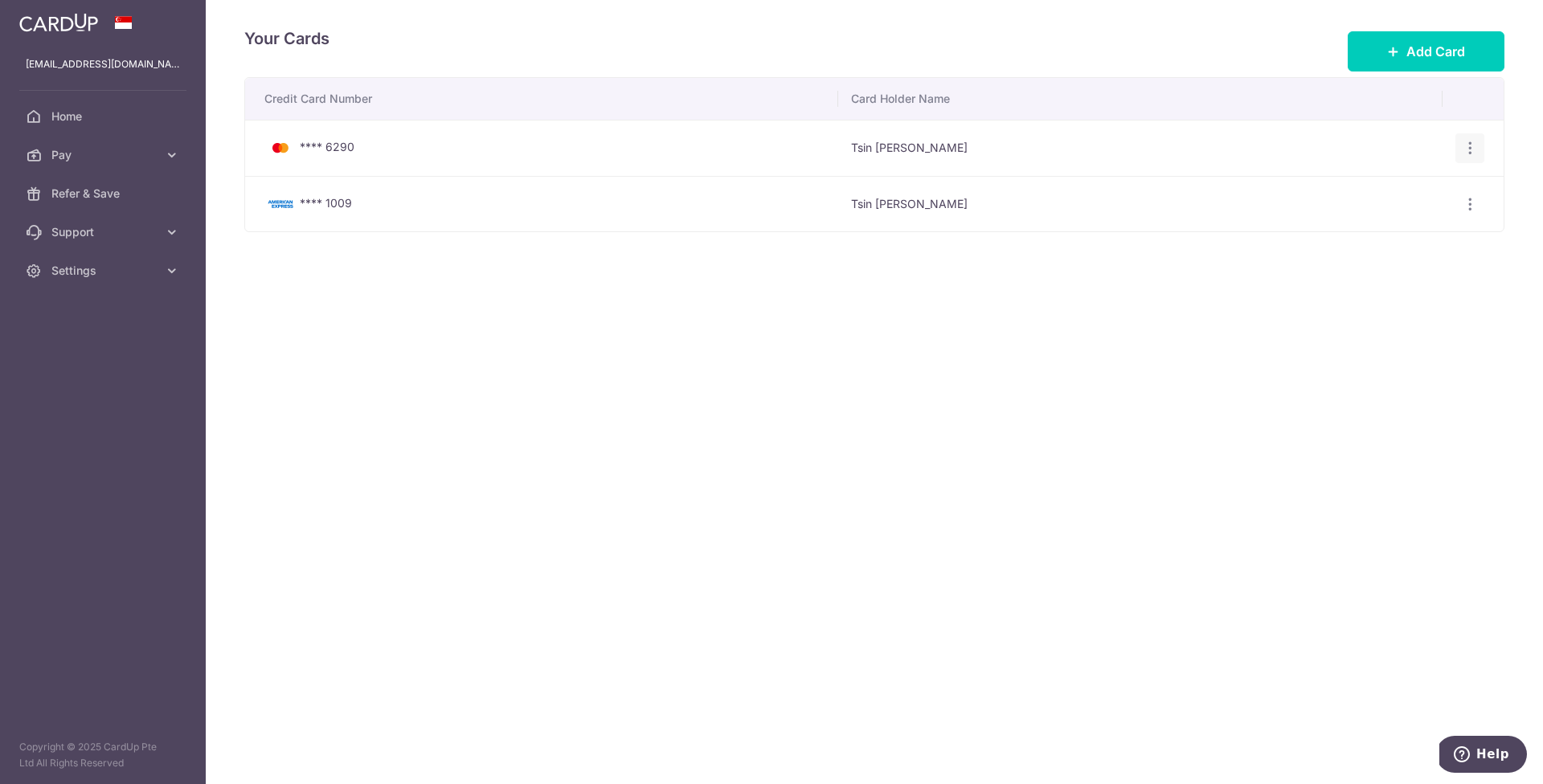
click at [1472, 152] on icon "button" at bounding box center [1470, 148] width 16 height 16
click at [1363, 228] on span "Delete" at bounding box center [1416, 231] width 110 height 19
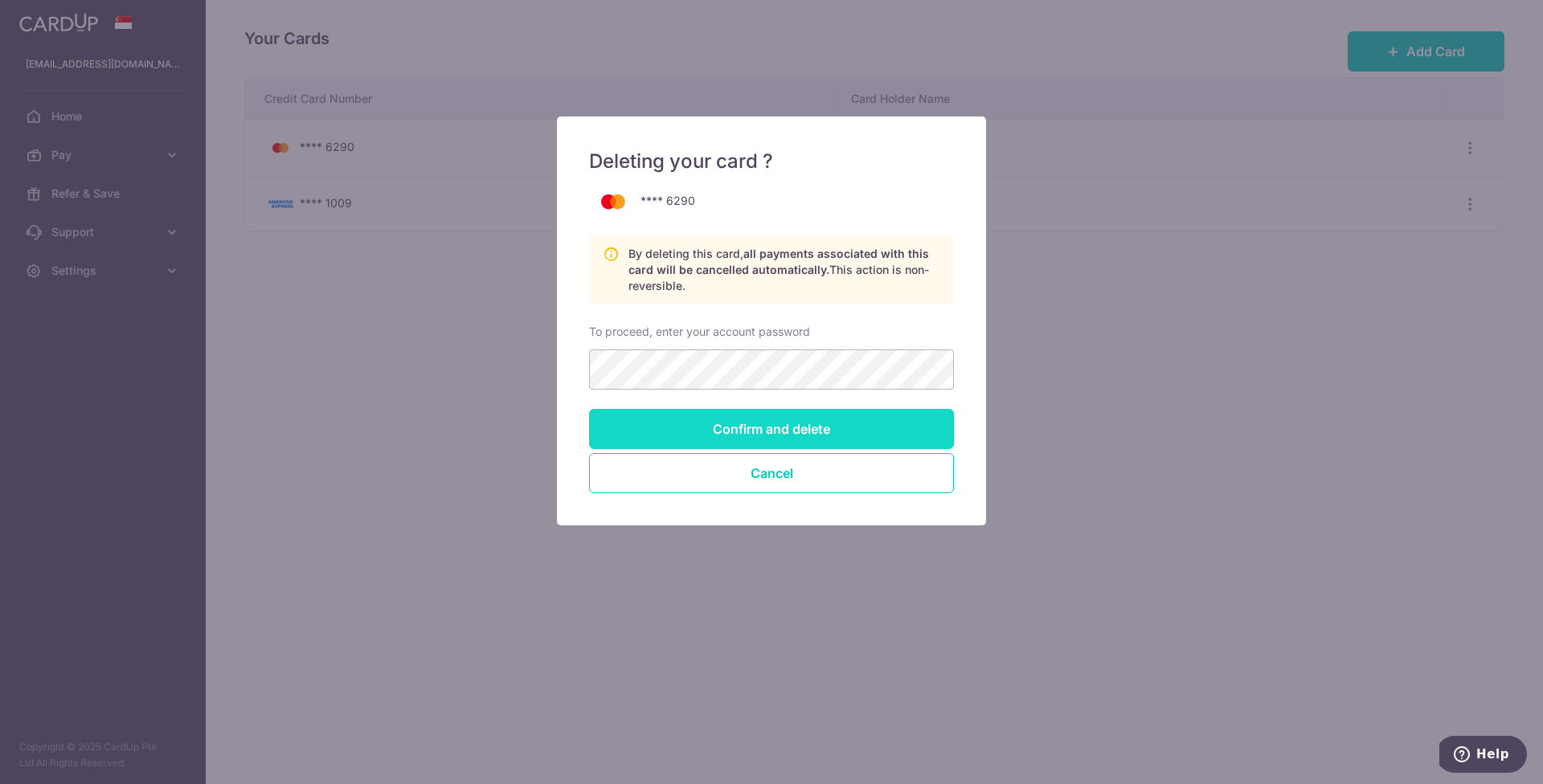
click at [740, 418] on input "Confirm and delete" at bounding box center [771, 429] width 365 height 40
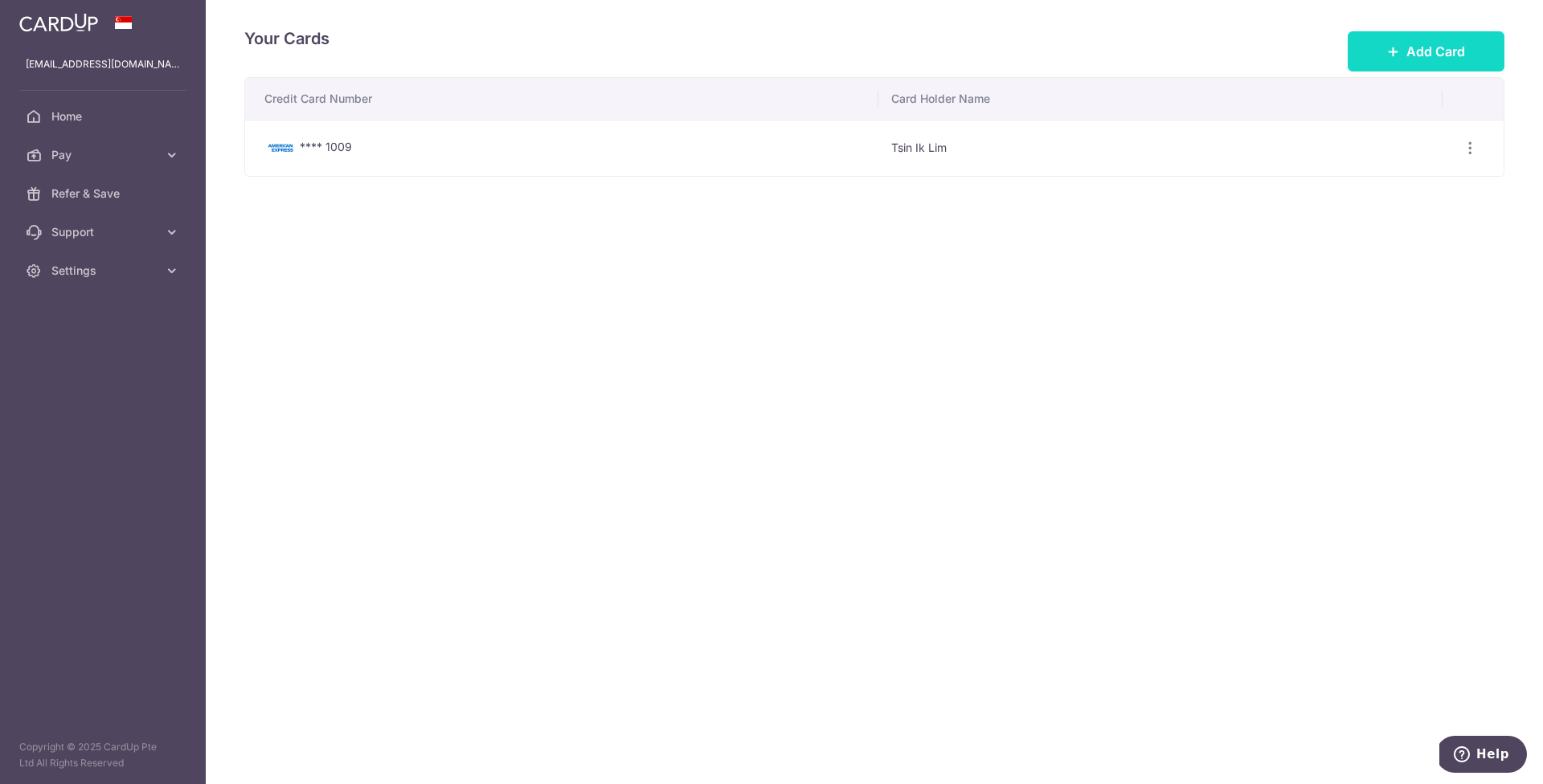
click at [1412, 48] on span "Add Card" at bounding box center [1435, 51] width 59 height 19
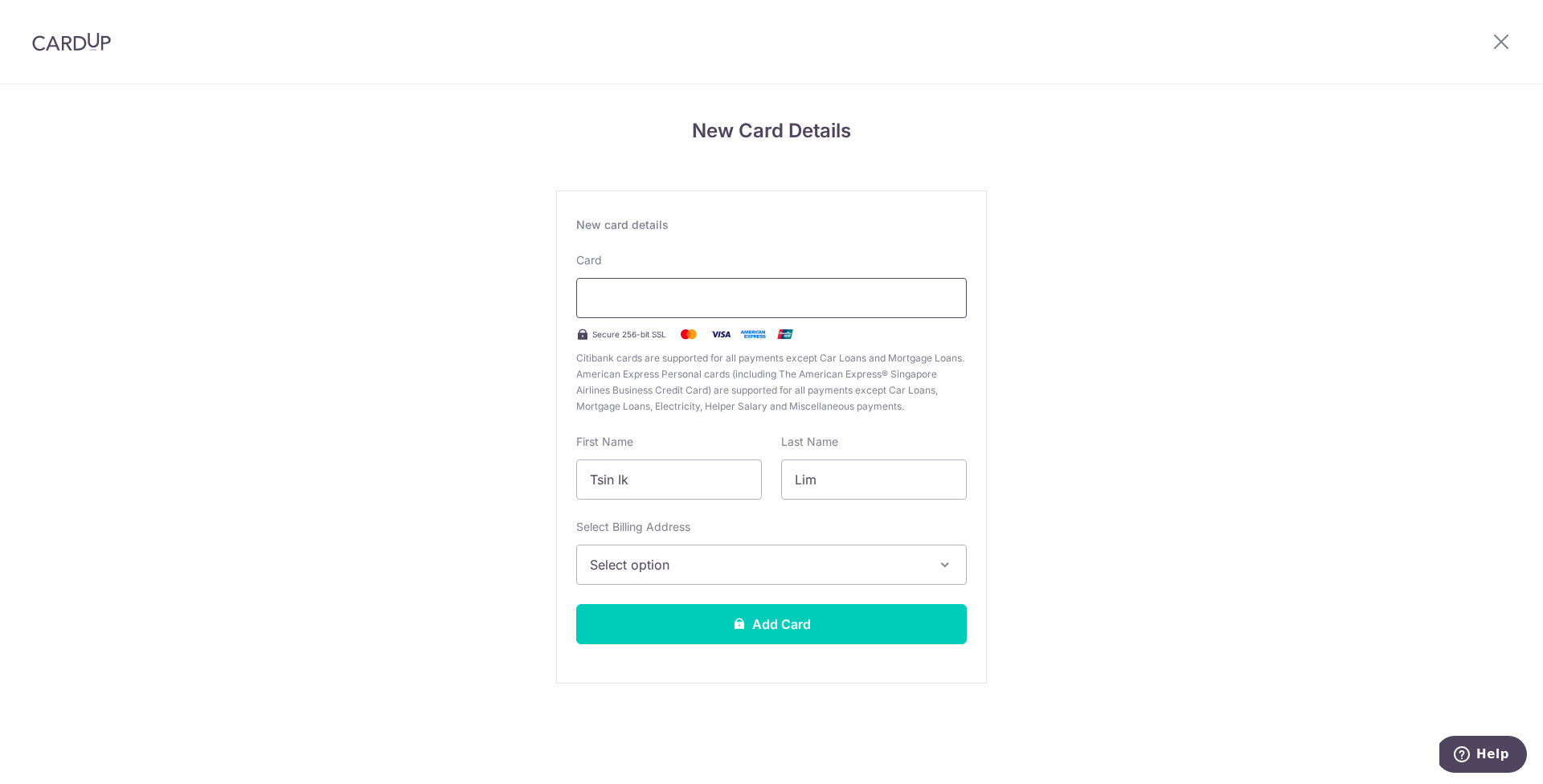
click at [743, 308] on div at bounding box center [771, 298] width 390 height 40
click at [699, 554] on button "Select option" at bounding box center [771, 565] width 390 height 40
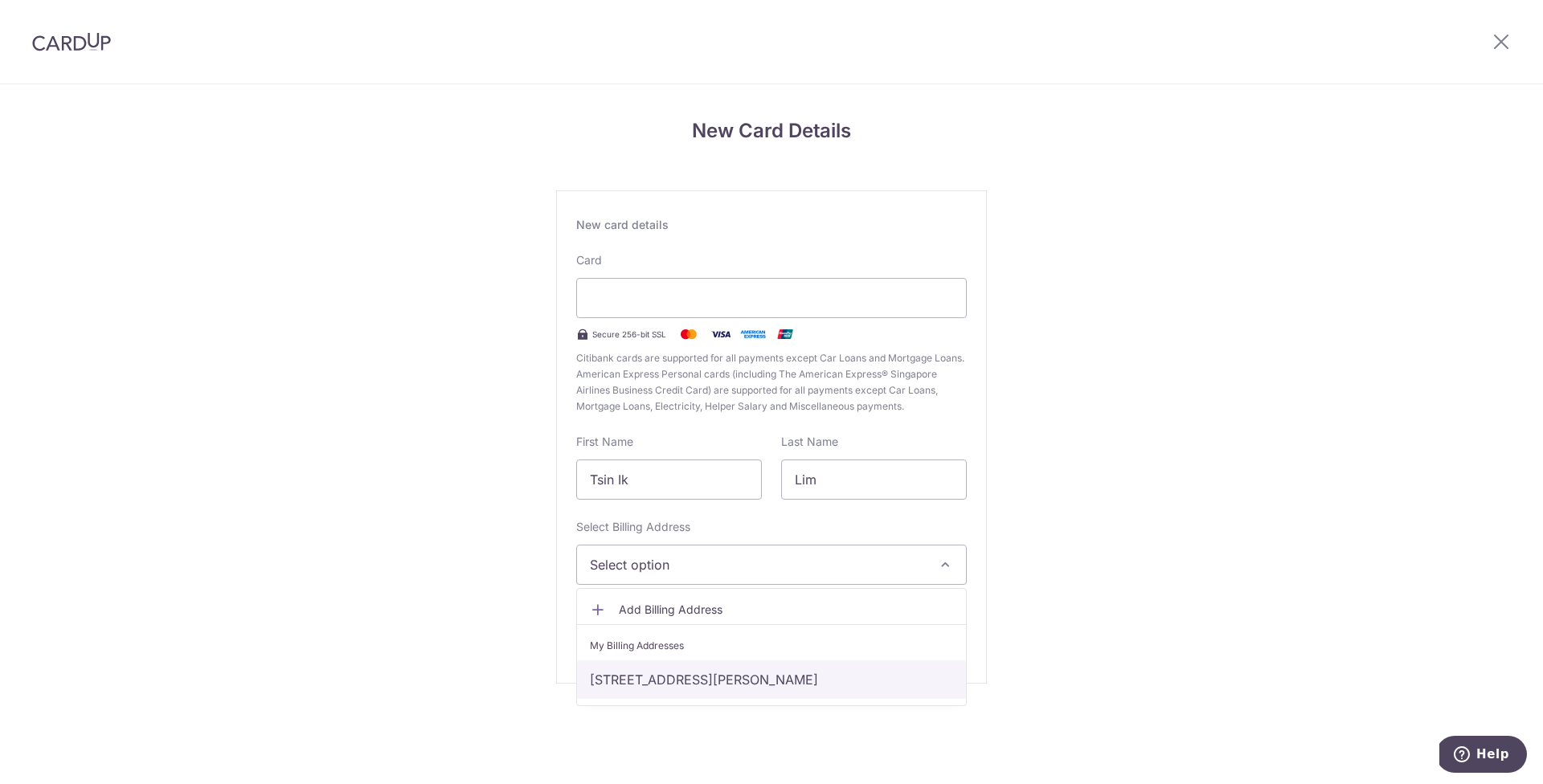
click at [690, 676] on link "20, Lorong Puntong 09-03, Country Esquire , Singapore, Singapore-576438" at bounding box center [771, 680] width 388 height 38
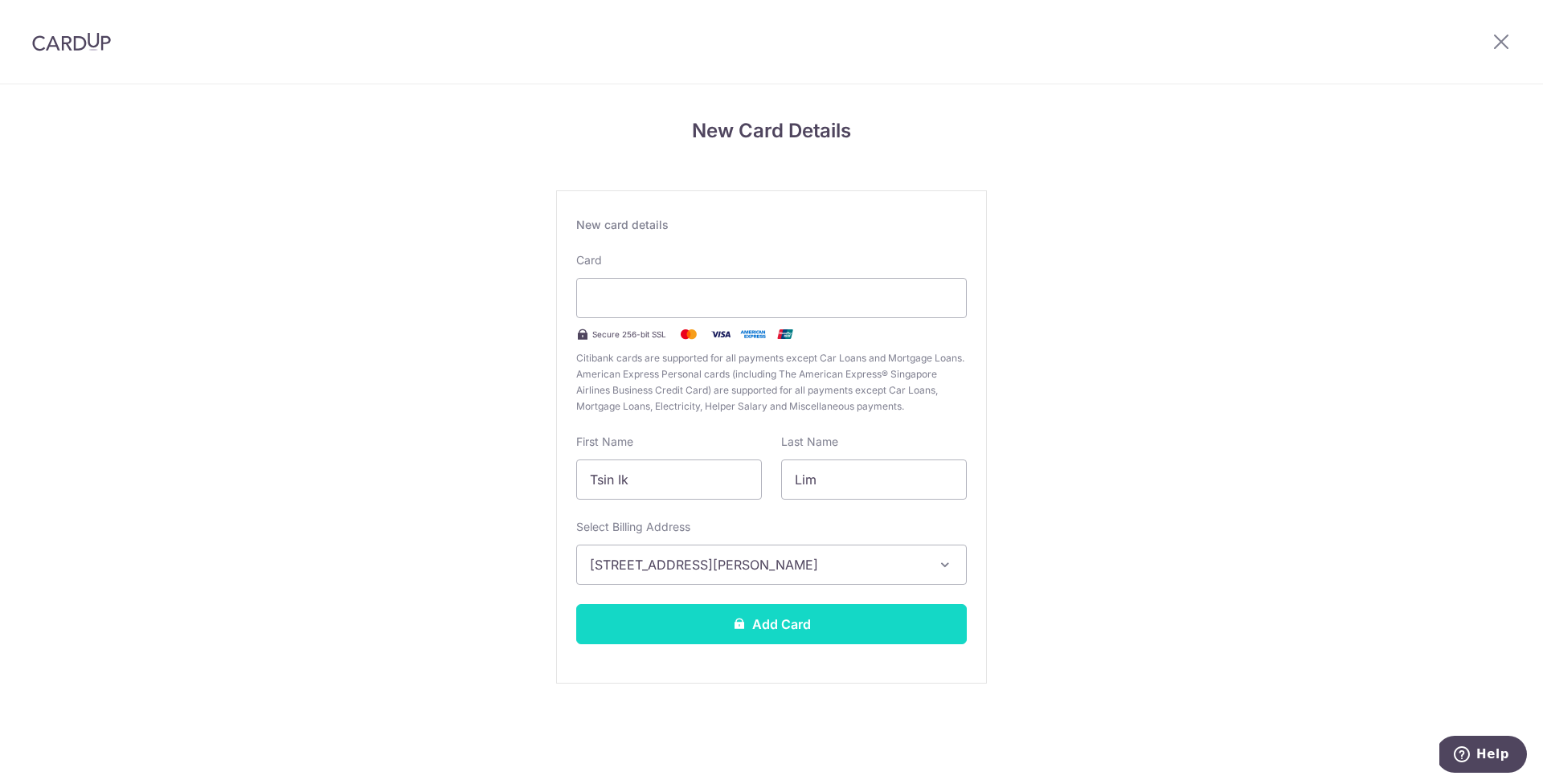
click at [736, 614] on button "Add Card" at bounding box center [771, 624] width 390 height 40
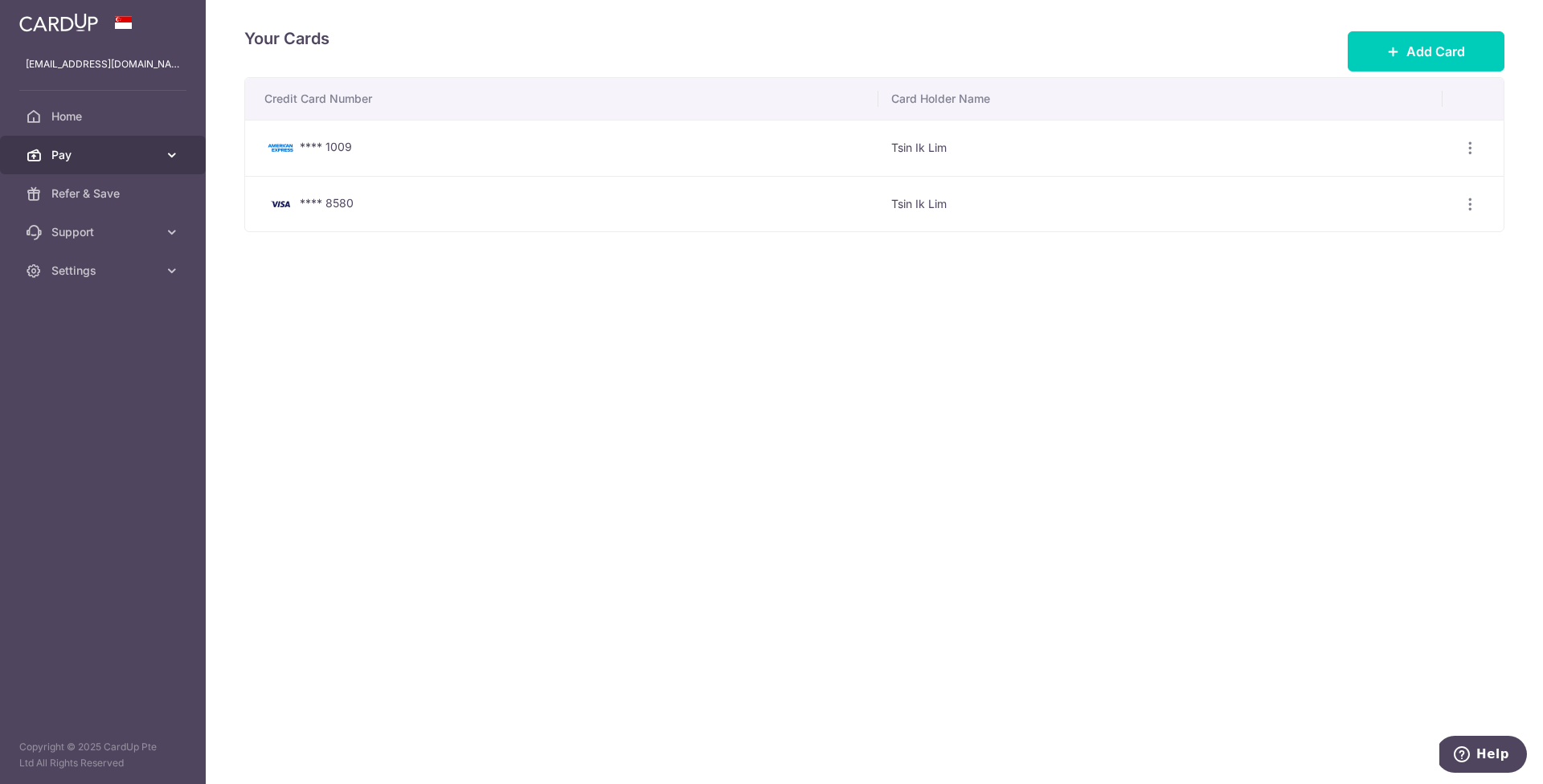
click at [82, 163] on link "Pay" at bounding box center [102, 155] width 206 height 38
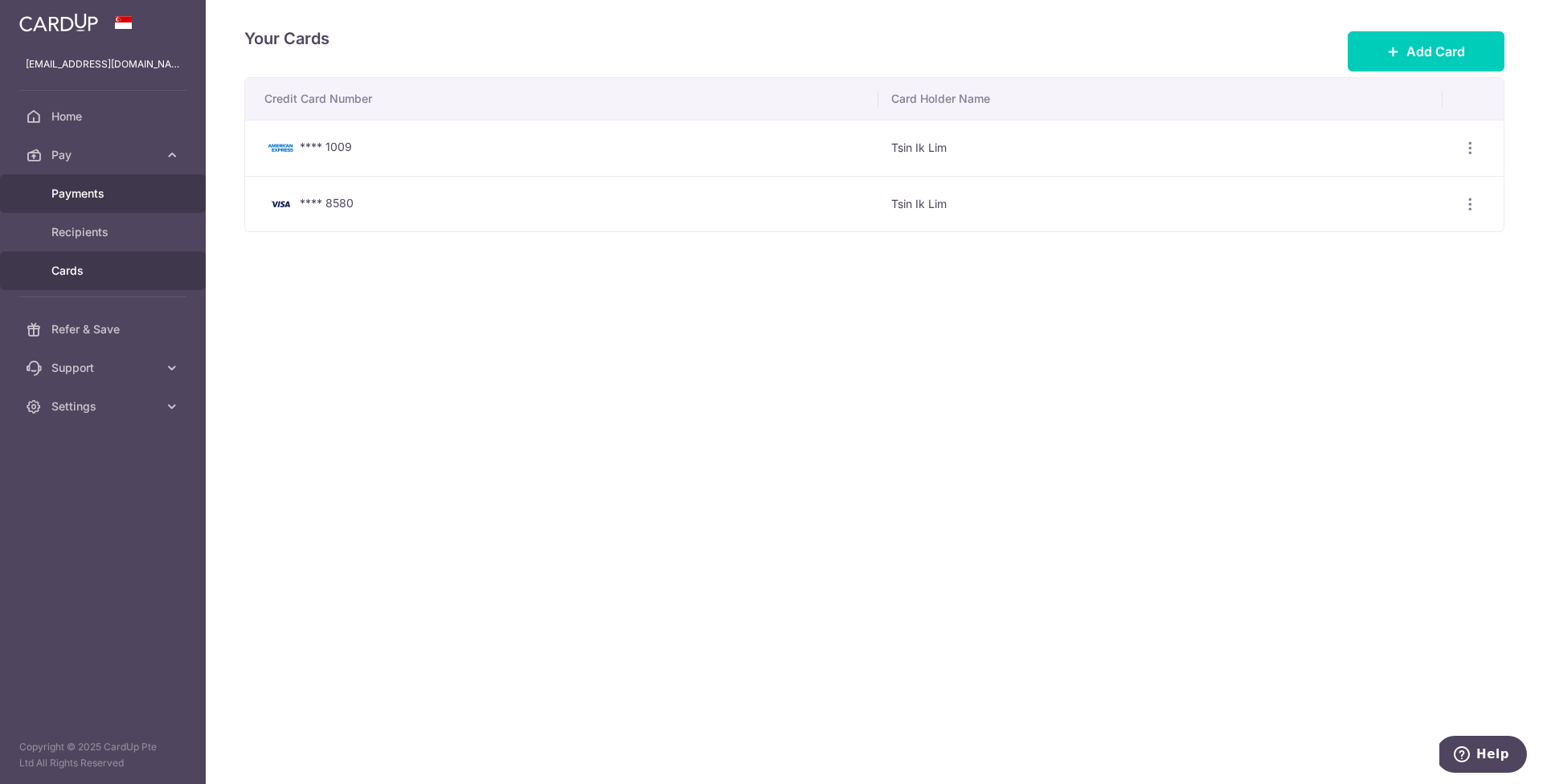
click at [92, 185] on span "Payments" at bounding box center [104, 194] width 106 height 16
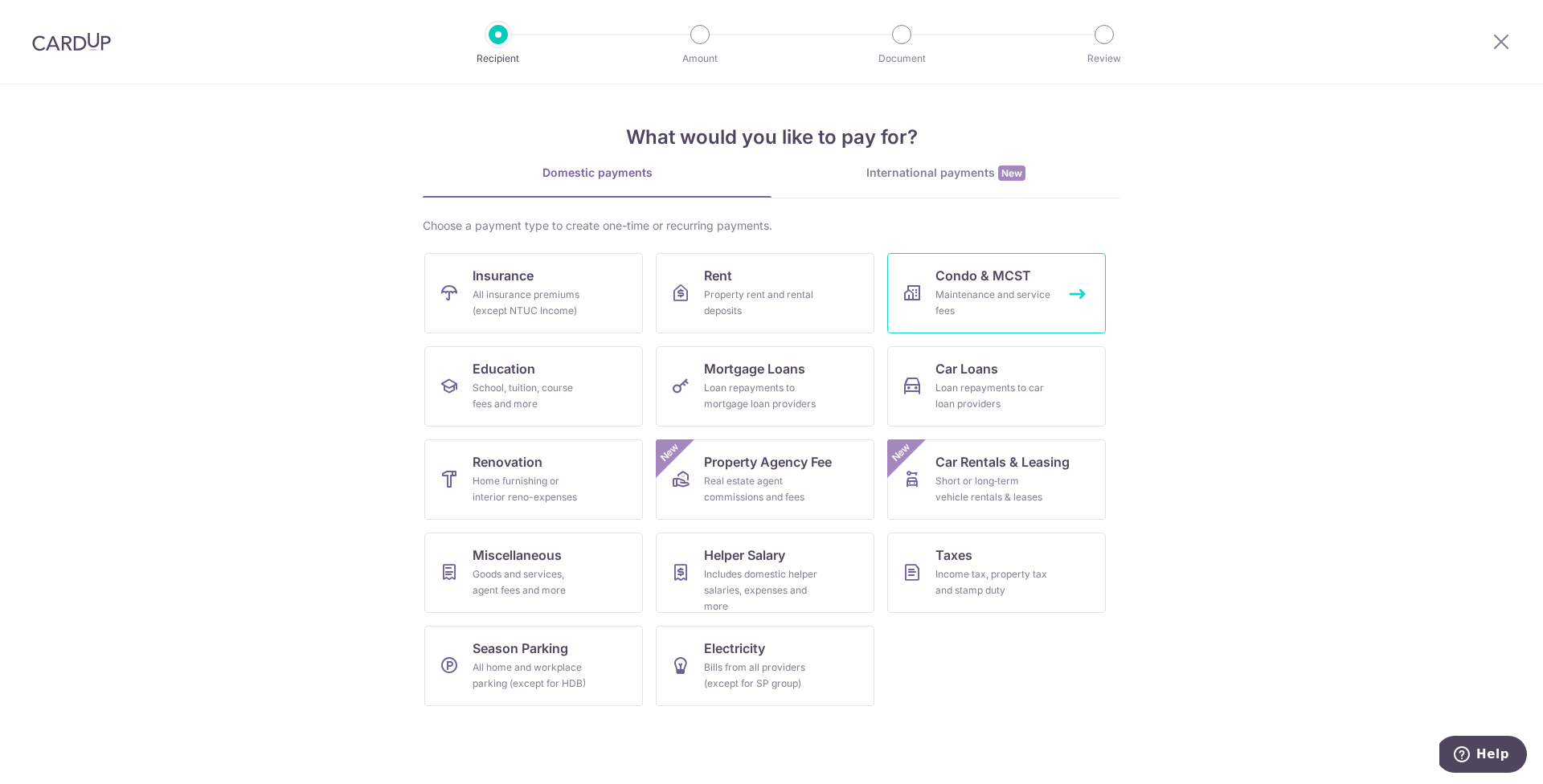
click at [993, 276] on span "Condo & MCST" at bounding box center [983, 275] width 96 height 19
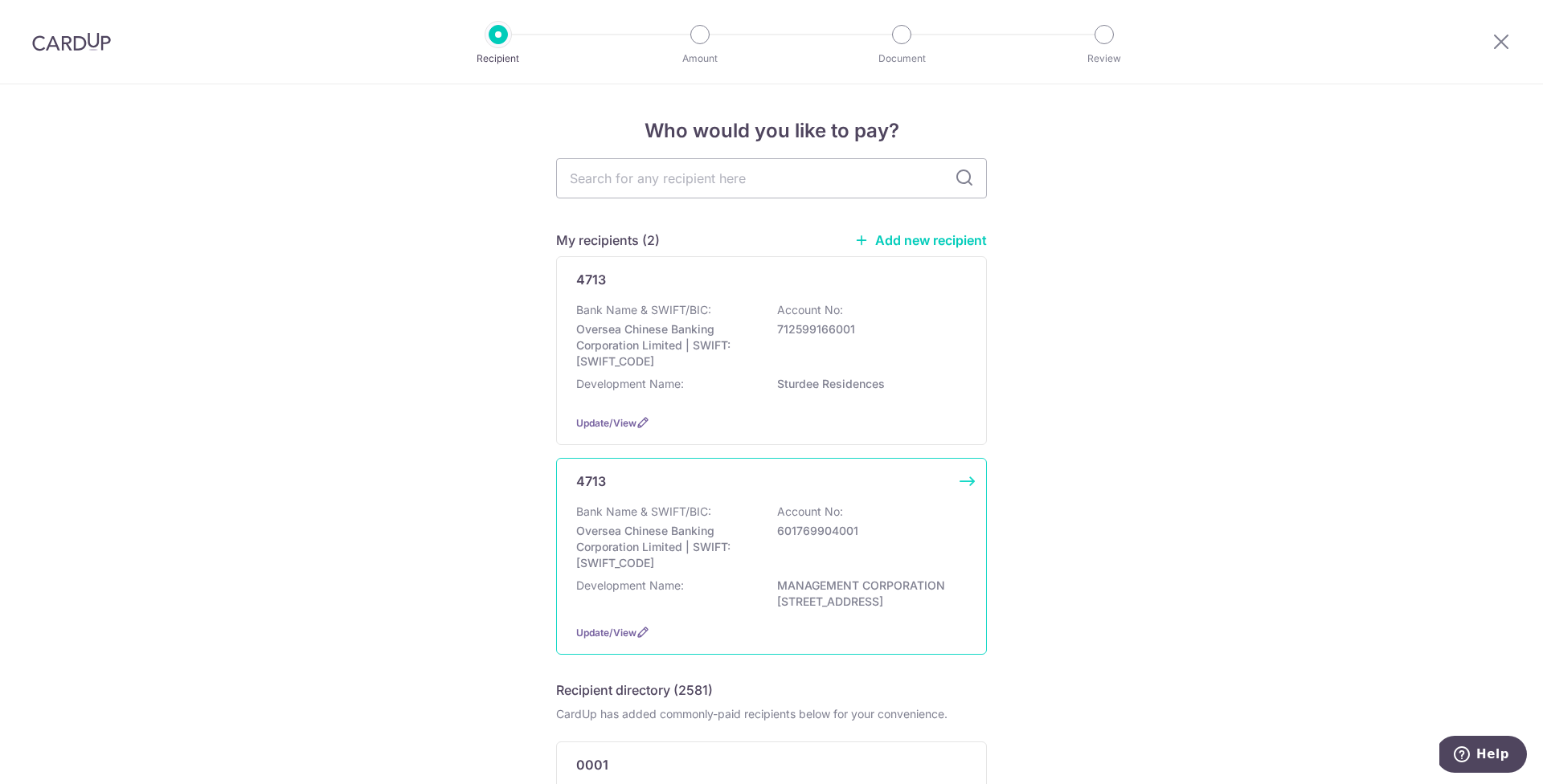
click at [880, 528] on div "Bank Name & SWIFT/BIC: Oversea Chinese Banking Corporation Limited | SWIFT: OCB…" at bounding box center [771, 537] width 390 height 68
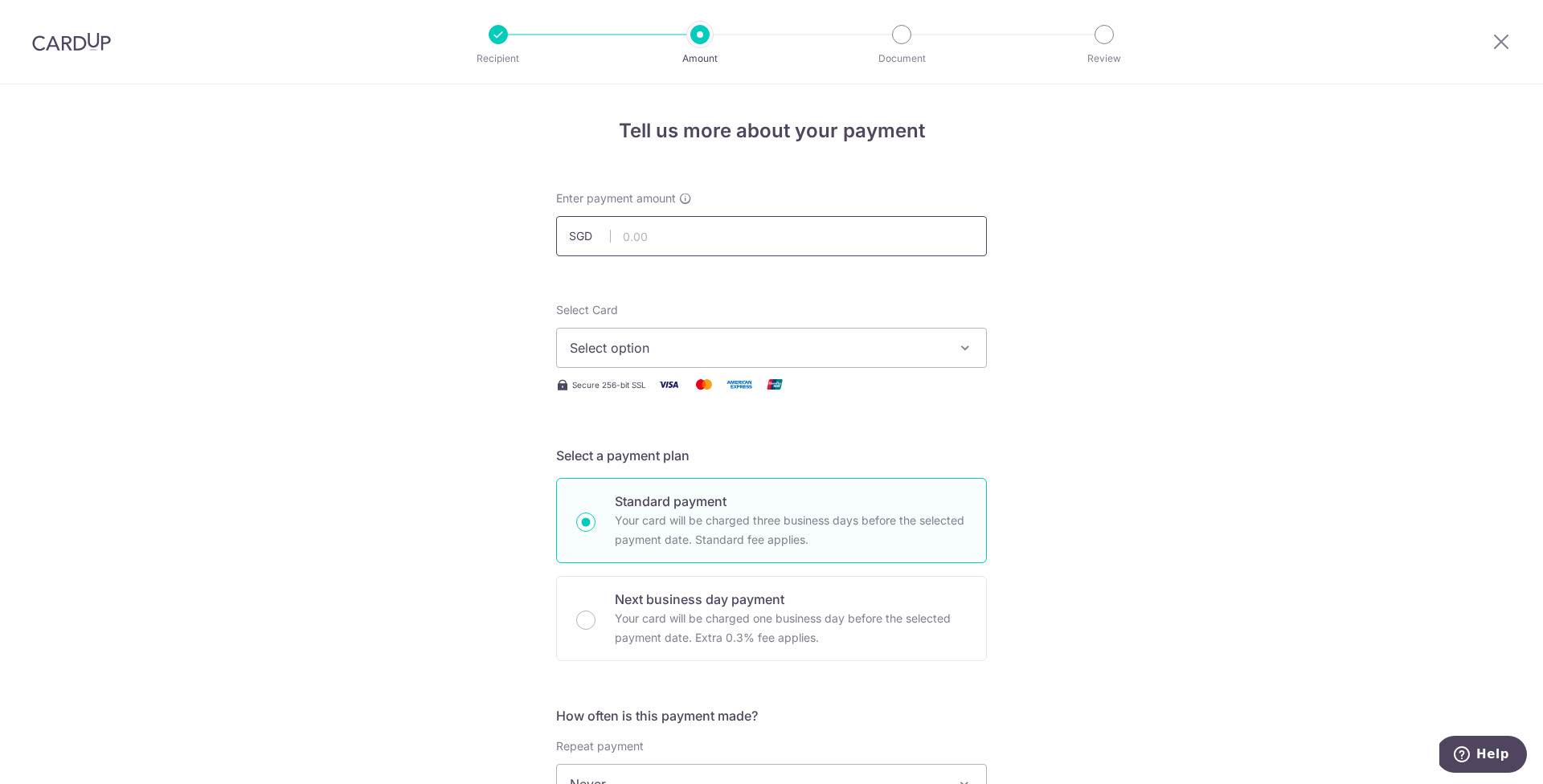
click at [701, 232] on input "text" at bounding box center [771, 236] width 431 height 40
type input "997.35"
click at [773, 345] on span "Select option" at bounding box center [757, 347] width 375 height 19
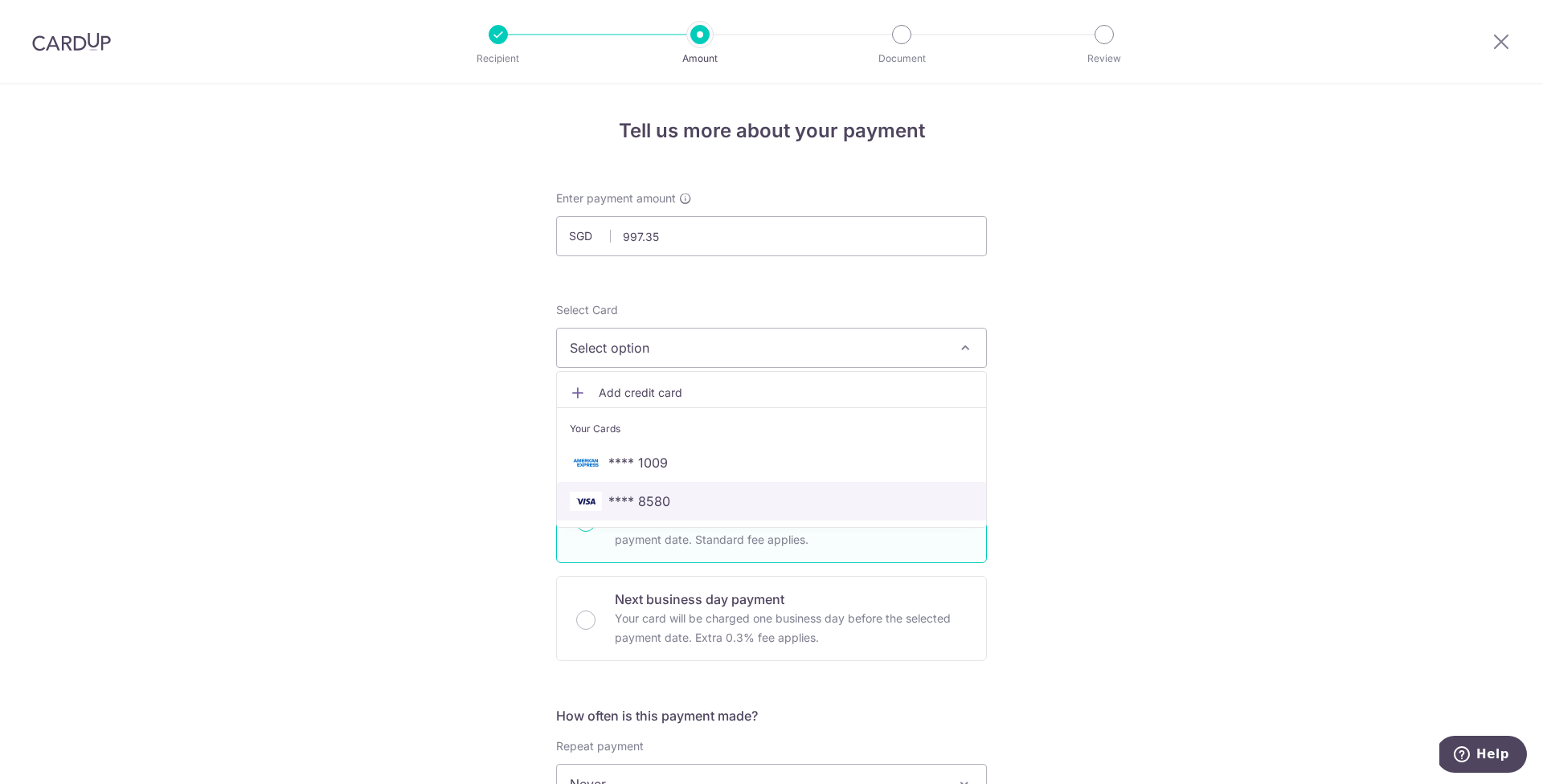
click at [644, 495] on span "**** 8580" at bounding box center [639, 501] width 62 height 19
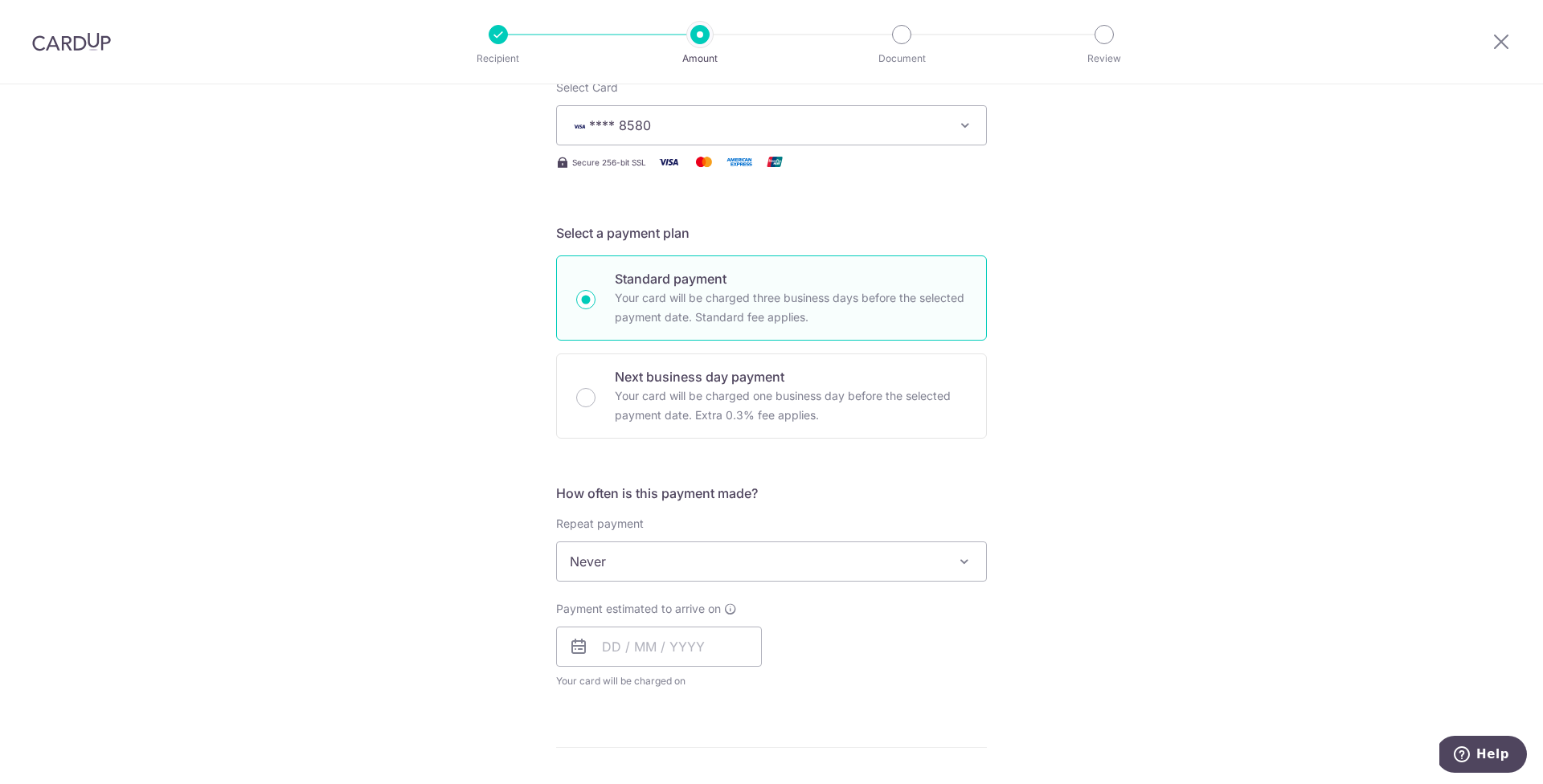
scroll to position [346, 0]
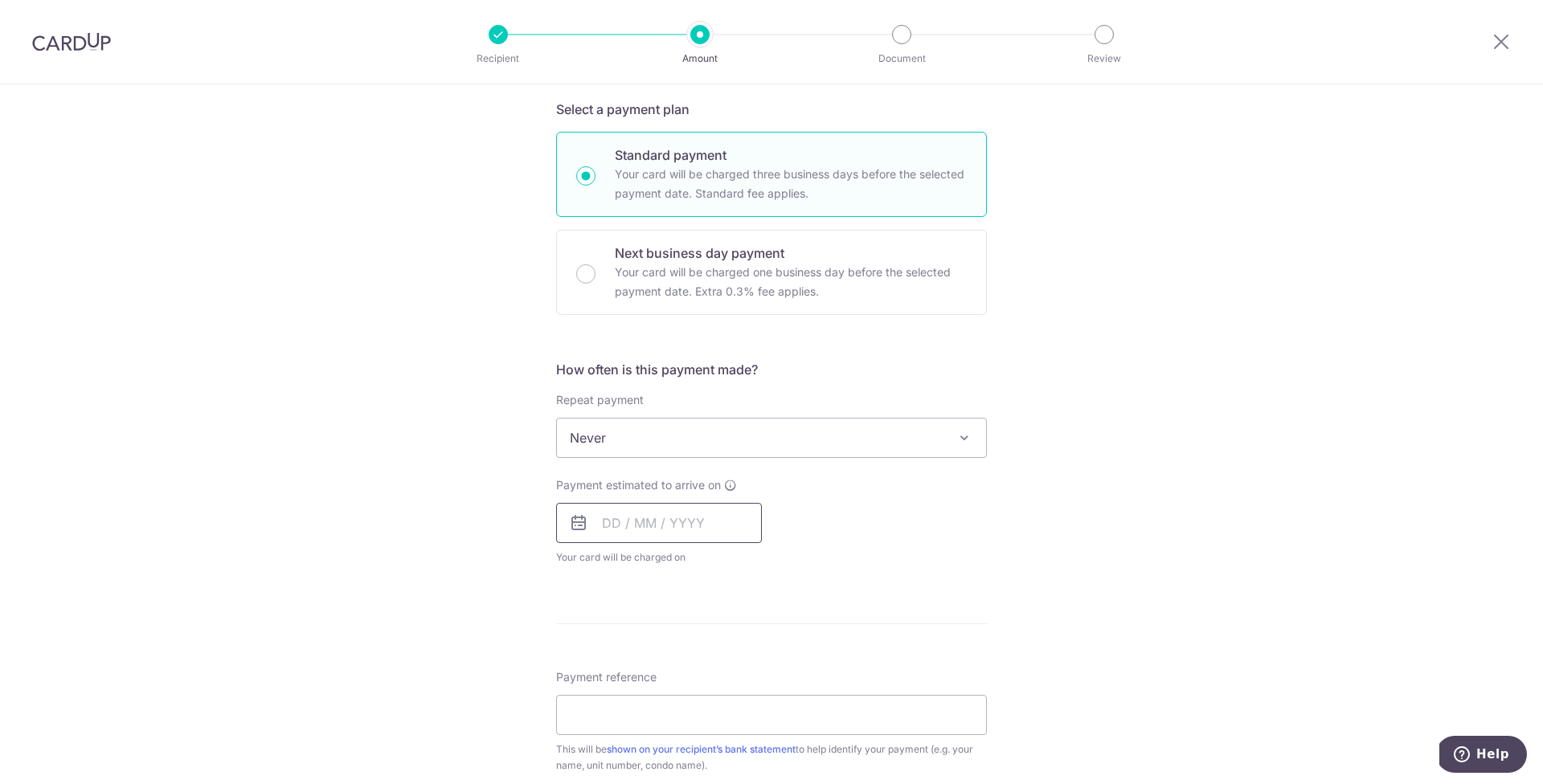
click at [701, 526] on input "text" at bounding box center [658, 523] width 206 height 40
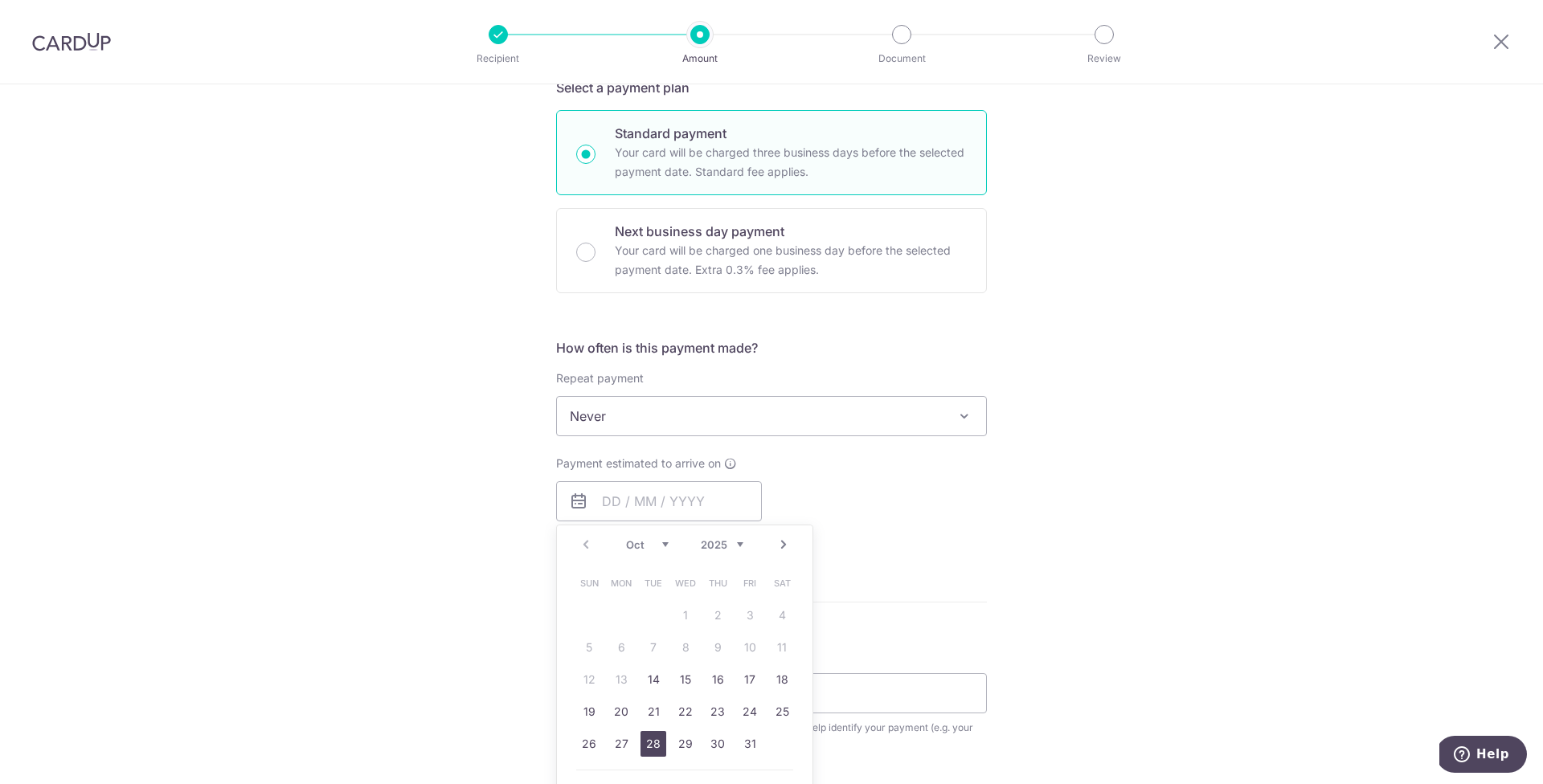
click at [646, 741] on link "28" at bounding box center [654, 744] width 26 height 26
type input "[DATE]"
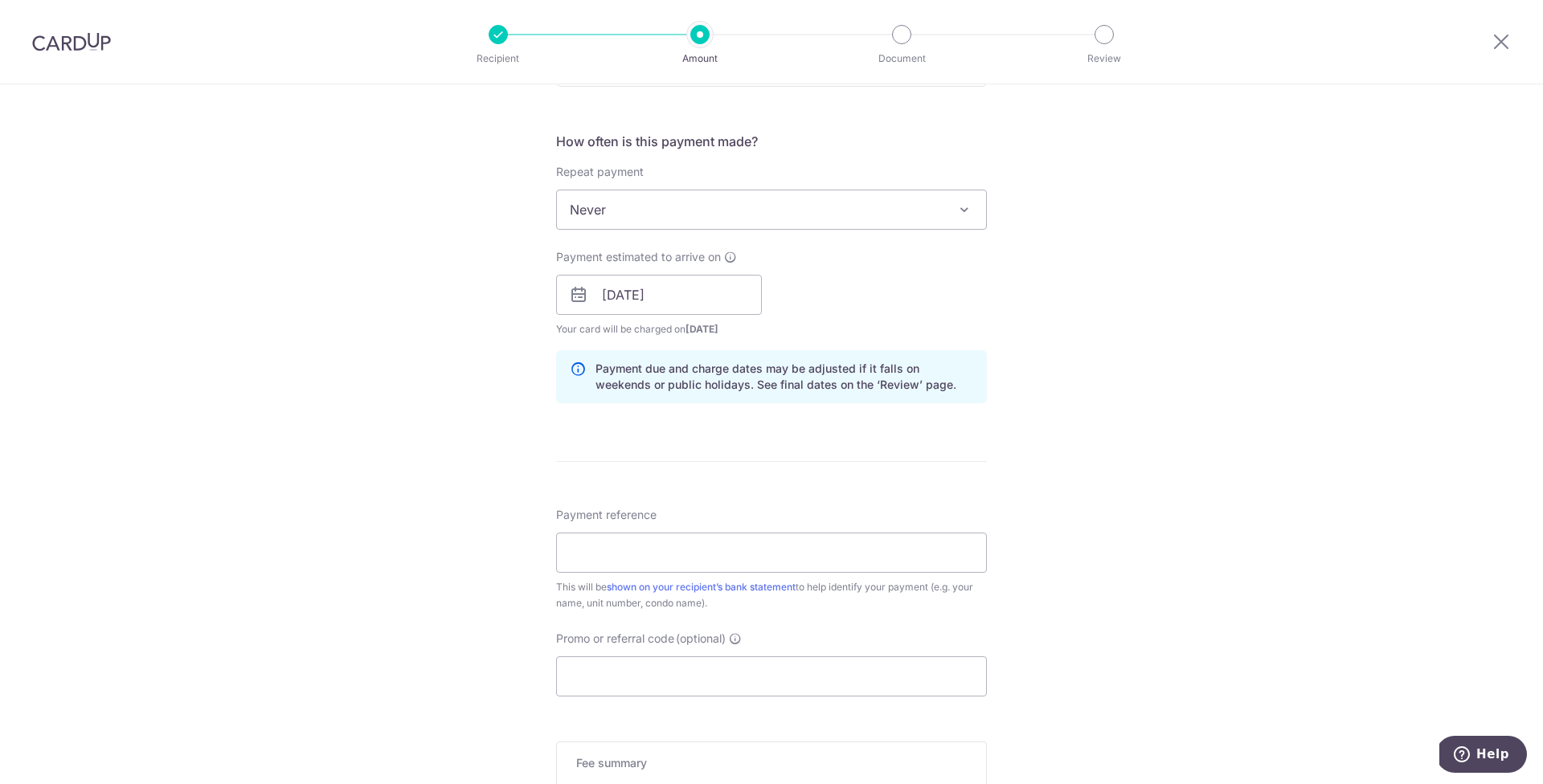
scroll to position [577, 0]
click at [668, 553] on input "Payment reference" at bounding box center [771, 549] width 431 height 40
type input "OCBC195"
click at [1186, 582] on div "Tell us more about your payment Enter payment amount SGD 997.35 997.35 Select C…" at bounding box center [772, 266] width 1543 height 1519
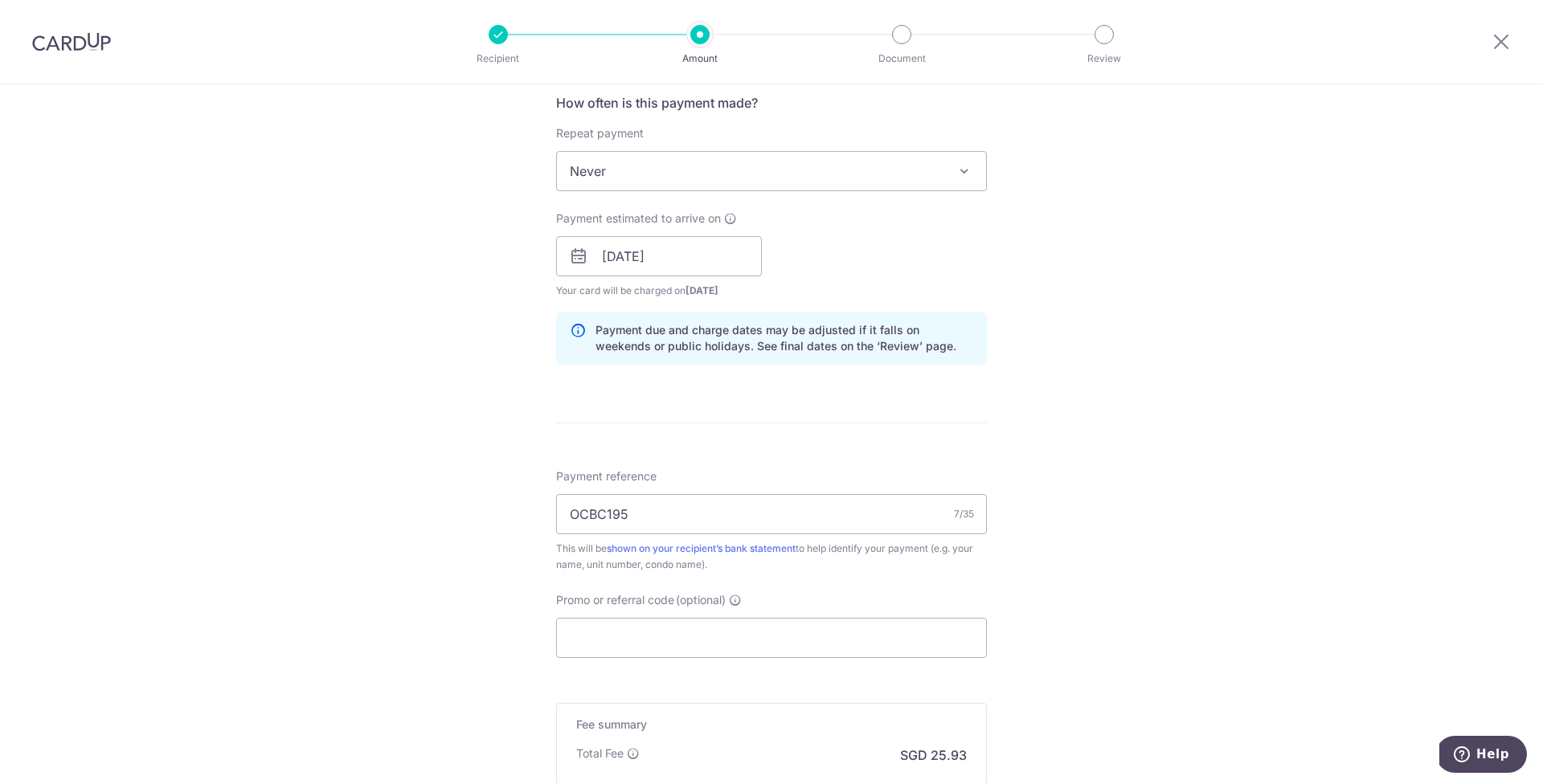
scroll to position [616, 0]
drag, startPoint x: 643, startPoint y: 513, endPoint x: 528, endPoint y: 505, distance: 115.3
click at [528, 505] on div "Tell us more about your payment Enter payment amount SGD 997.35 997.35 Select C…" at bounding box center [772, 228] width 1543 height 1519
click at [643, 641] on input "Promo or referral code (optional)" at bounding box center [771, 634] width 431 height 40
paste input "OCBC195"
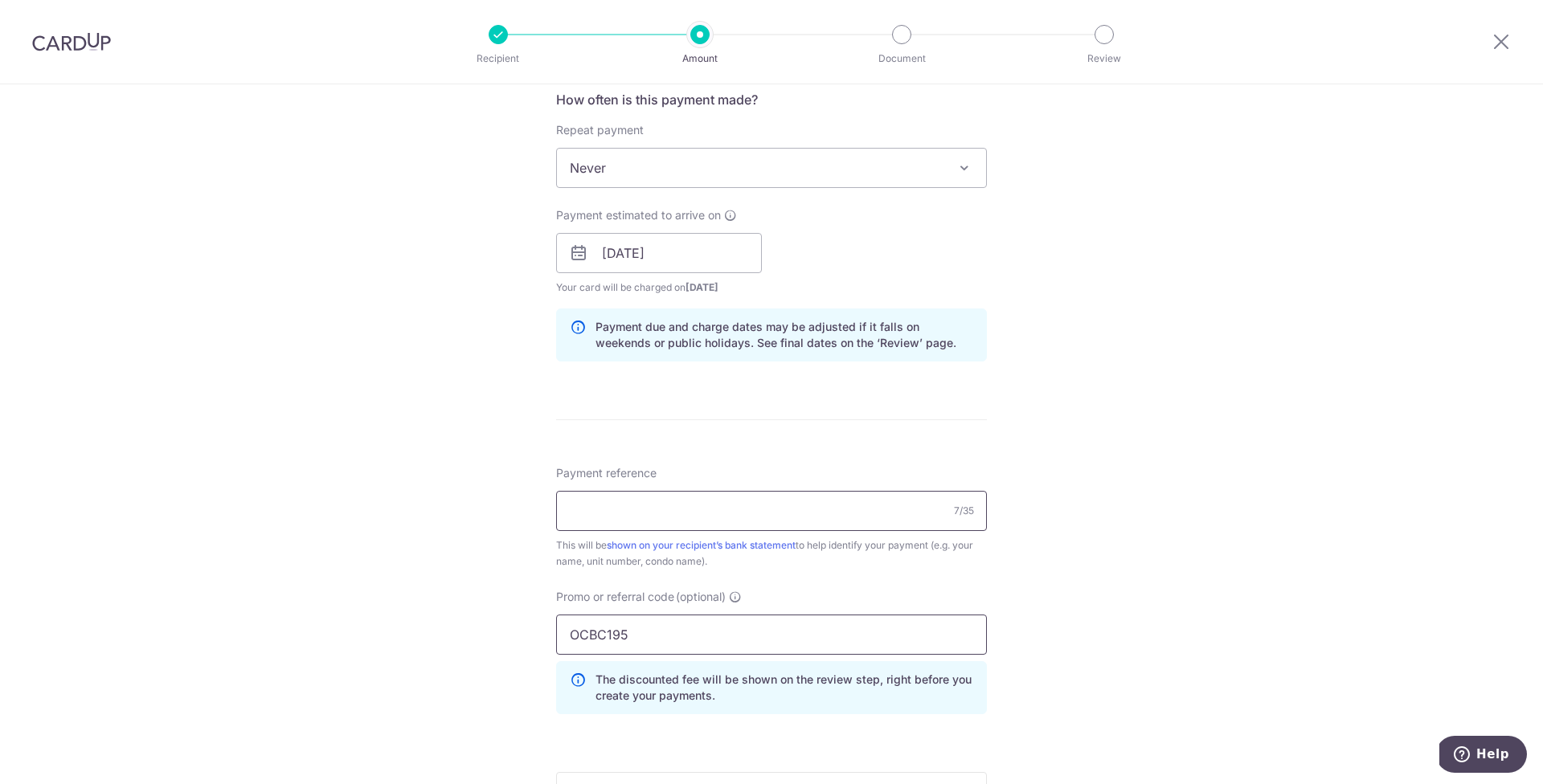
type input "OCBC195"
click at [651, 517] on input "Payment reference" at bounding box center [771, 511] width 431 height 40
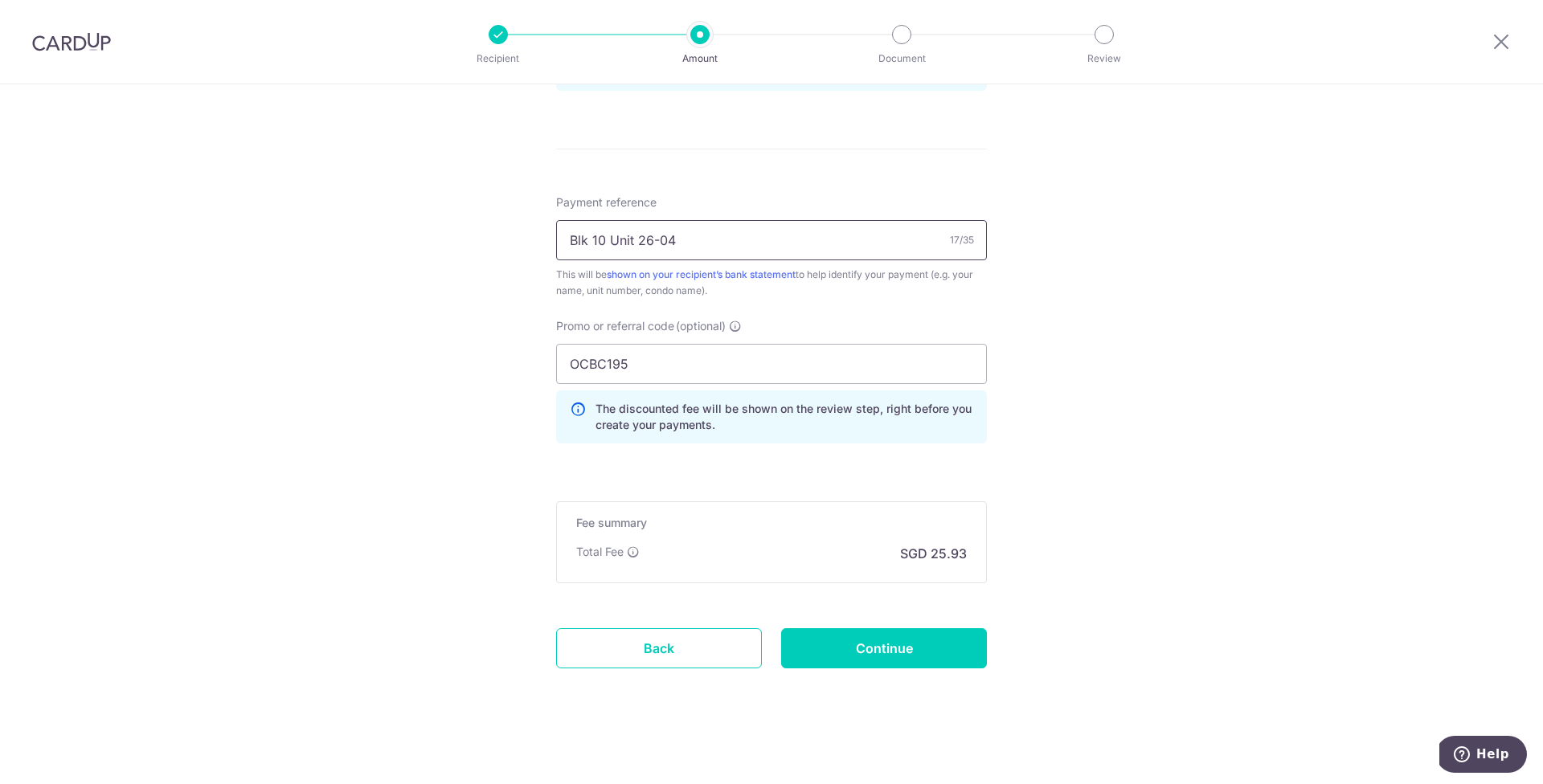
scroll to position [892, 0]
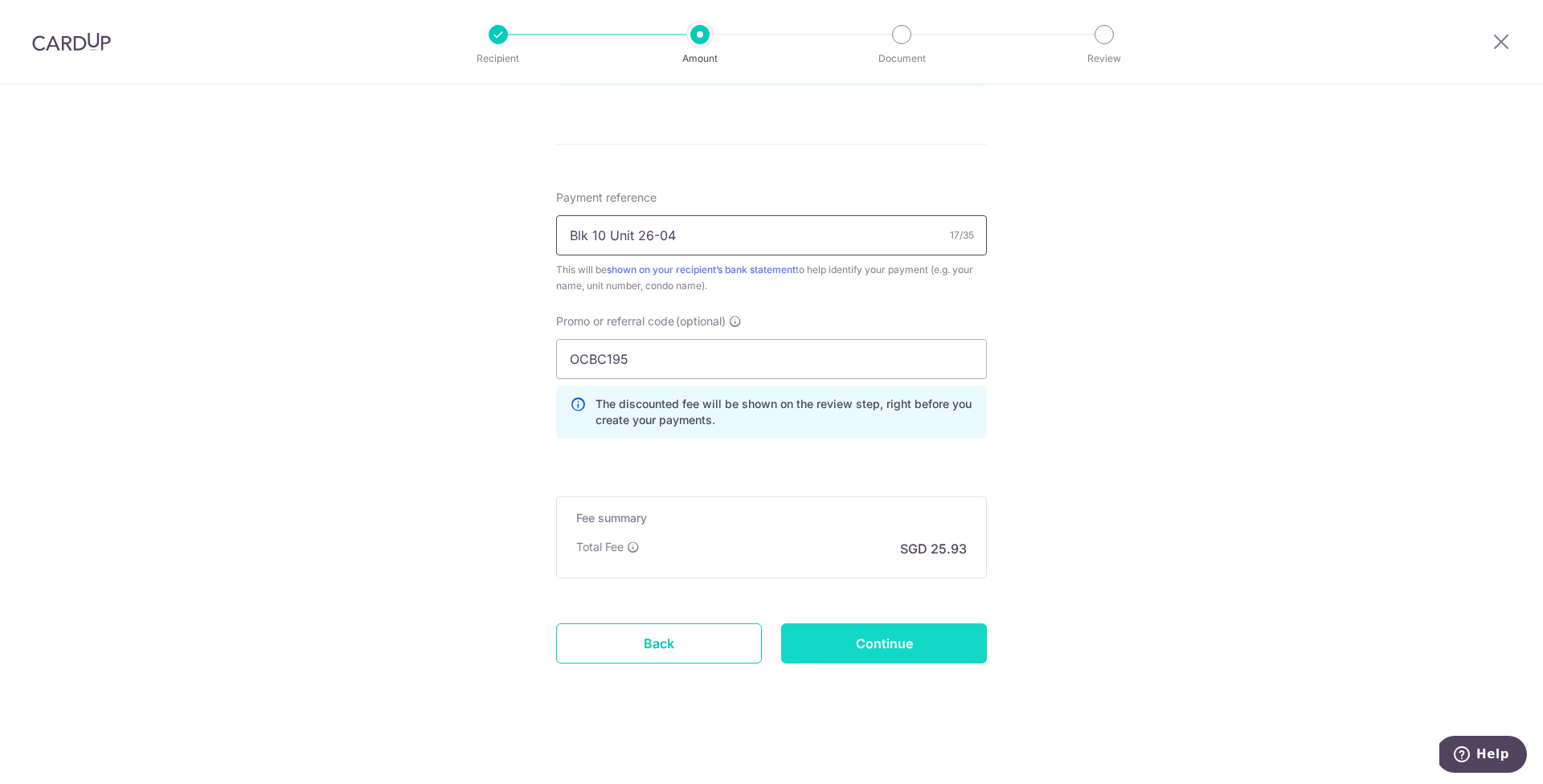
type input "Blk 10 Unit 26-04"
click at [917, 627] on input "Continue" at bounding box center [883, 643] width 206 height 40
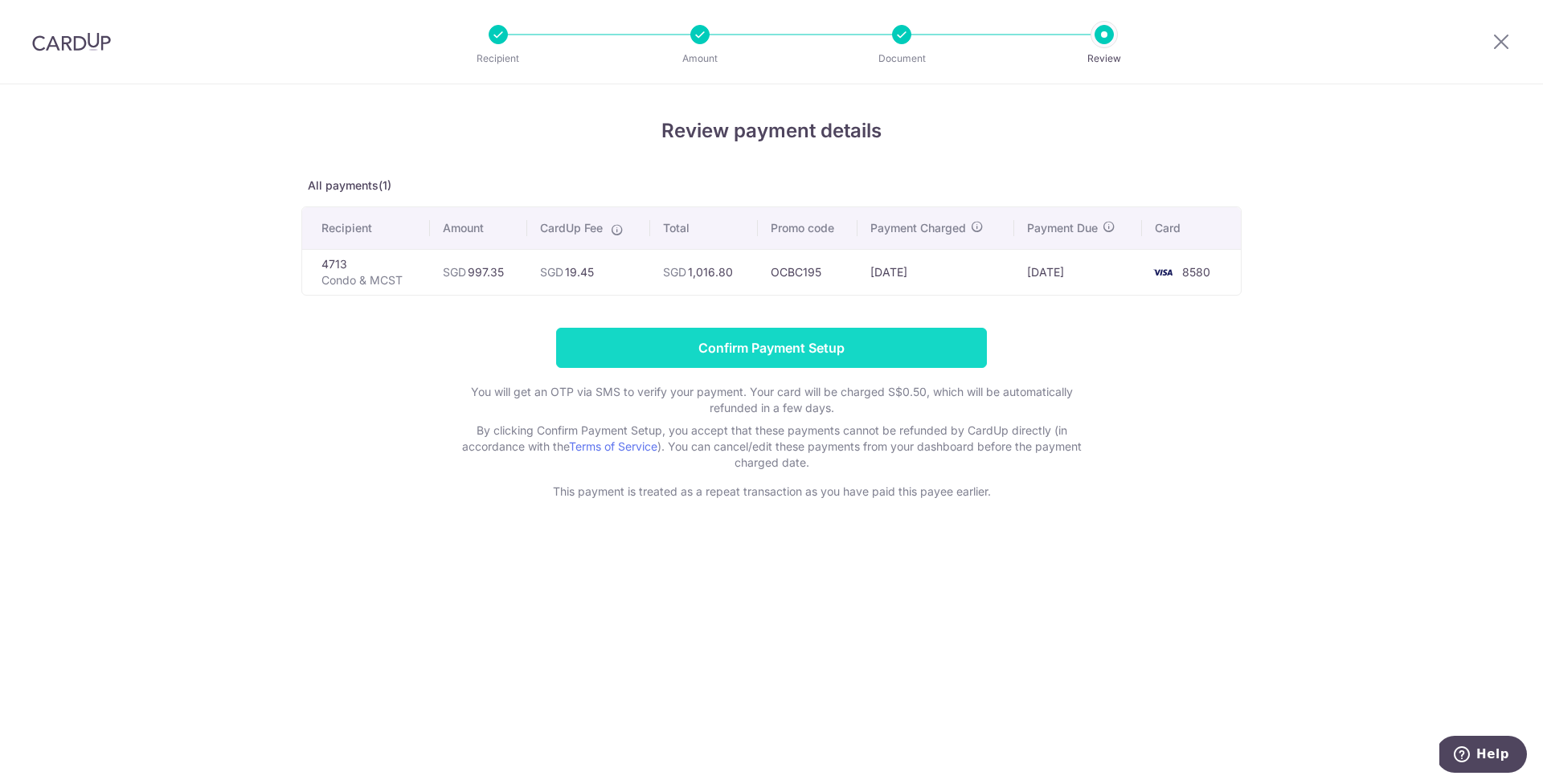
click at [825, 351] on input "Confirm Payment Setup" at bounding box center [771, 348] width 431 height 40
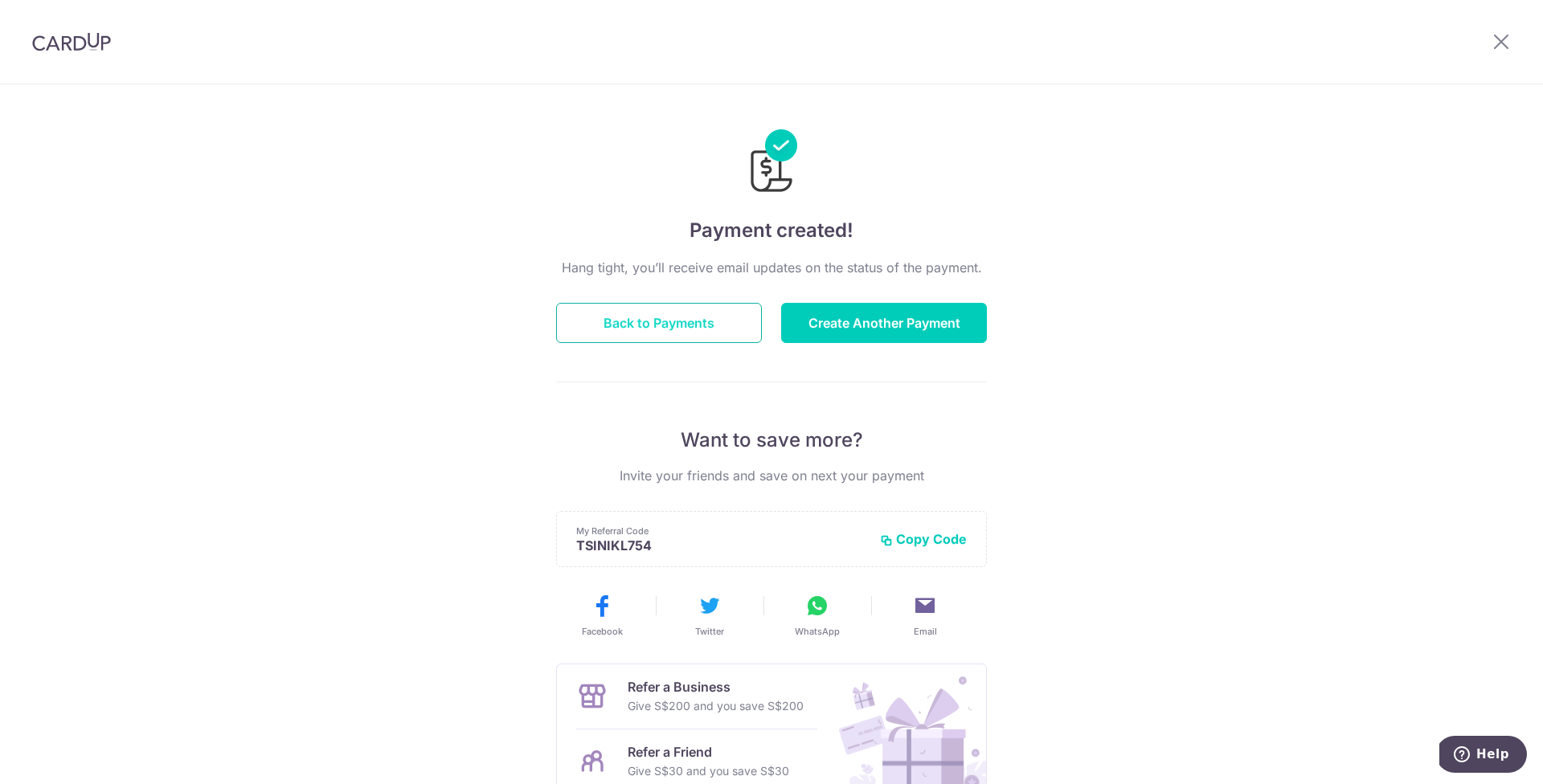
click at [697, 323] on button "Back to Payments" at bounding box center [658, 323] width 206 height 40
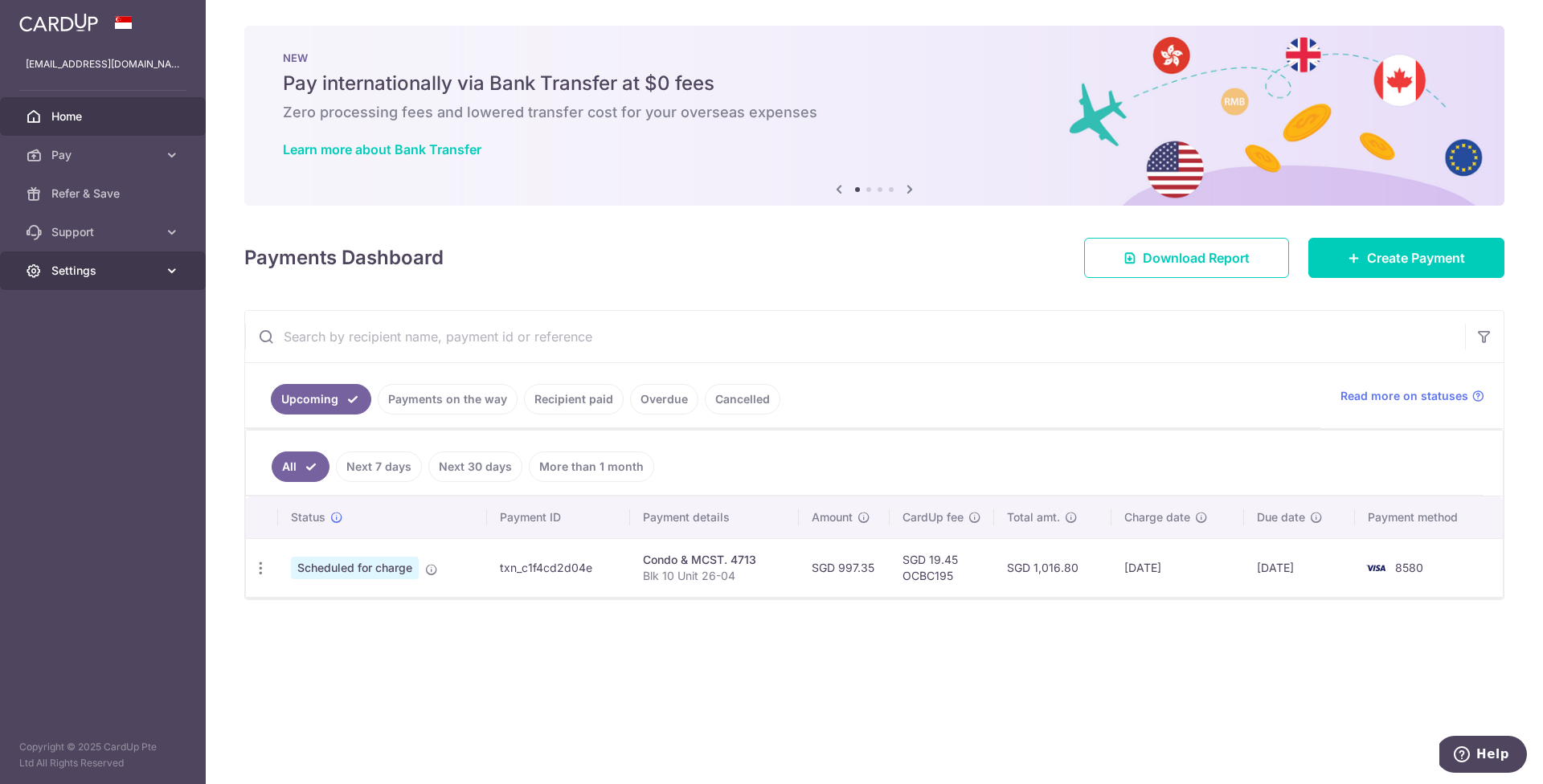
click at [112, 260] on link "Settings" at bounding box center [102, 270] width 206 height 38
click at [74, 343] on span "Logout" at bounding box center [104, 348] width 106 height 16
